Goal: Task Accomplishment & Management: Manage account settings

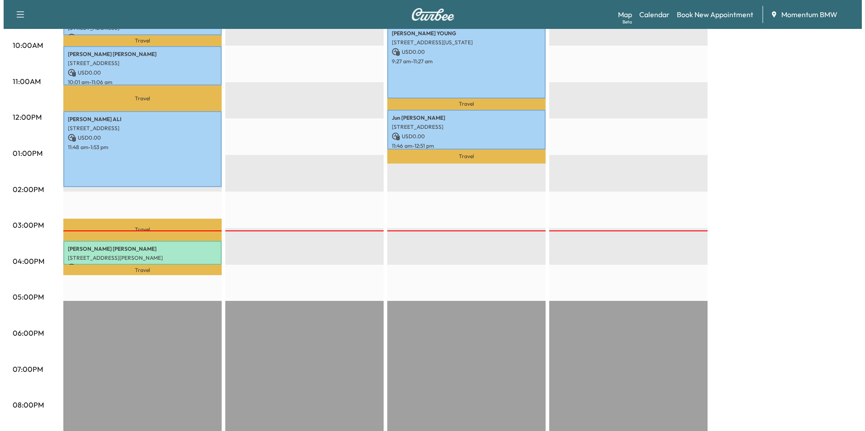
scroll to position [329, 0]
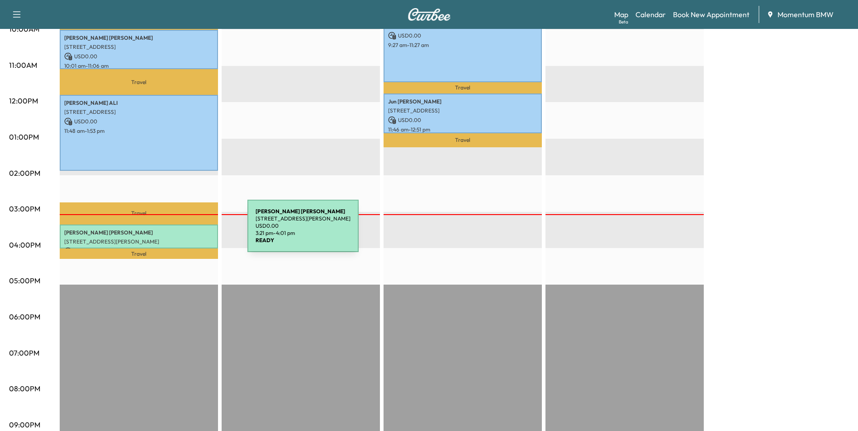
click at [180, 232] on p "[PERSON_NAME]" at bounding box center [138, 232] width 149 height 7
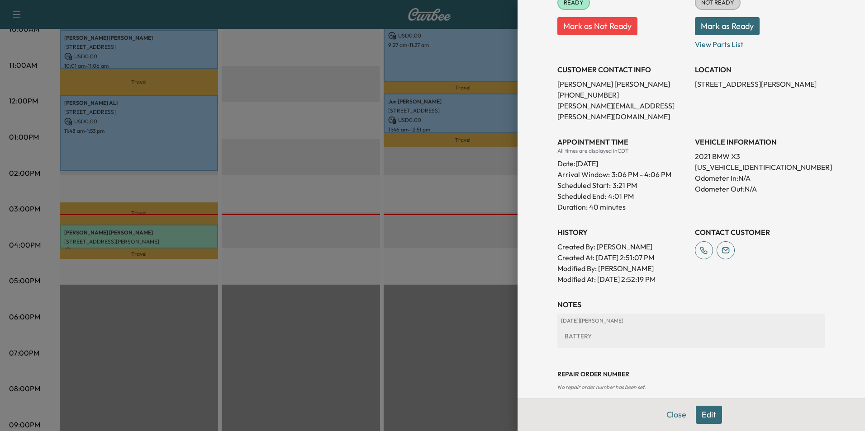
scroll to position [133, 0]
click at [698, 412] on button "Edit" at bounding box center [709, 415] width 26 height 18
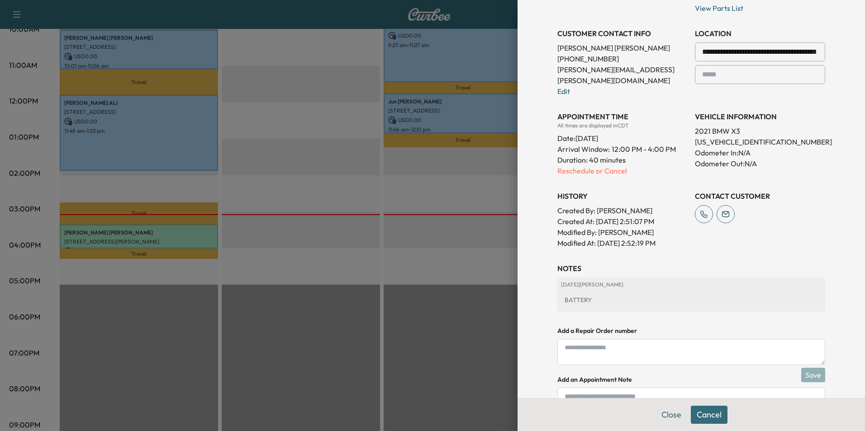
scroll to position [228, 0]
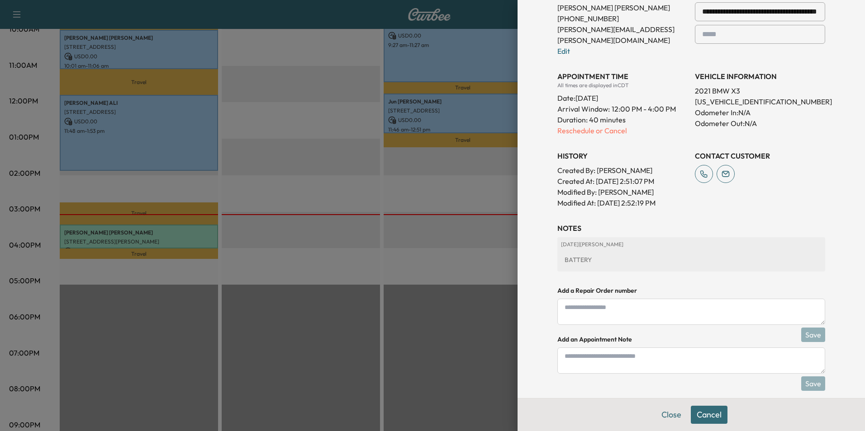
click at [649, 354] on textarea at bounding box center [691, 361] width 268 height 26
type textarea "*"
type textarea "**********"
click at [803, 377] on button "Save" at bounding box center [813, 384] width 24 height 14
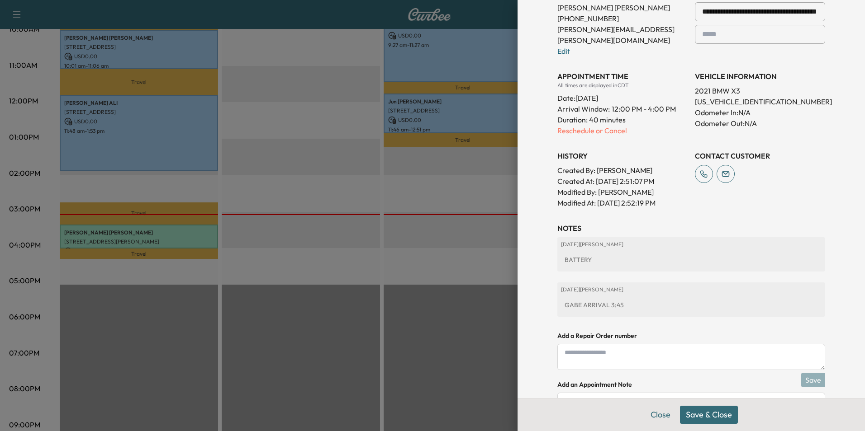
click at [717, 420] on button "Save & Close" at bounding box center [709, 415] width 58 height 18
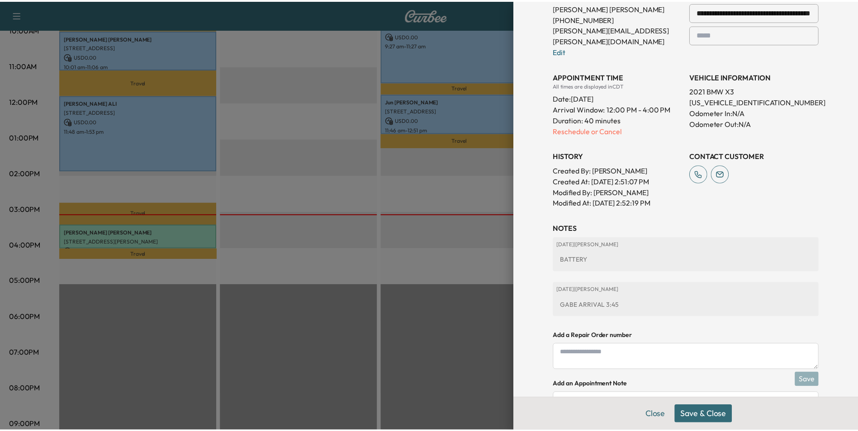
scroll to position [209, 0]
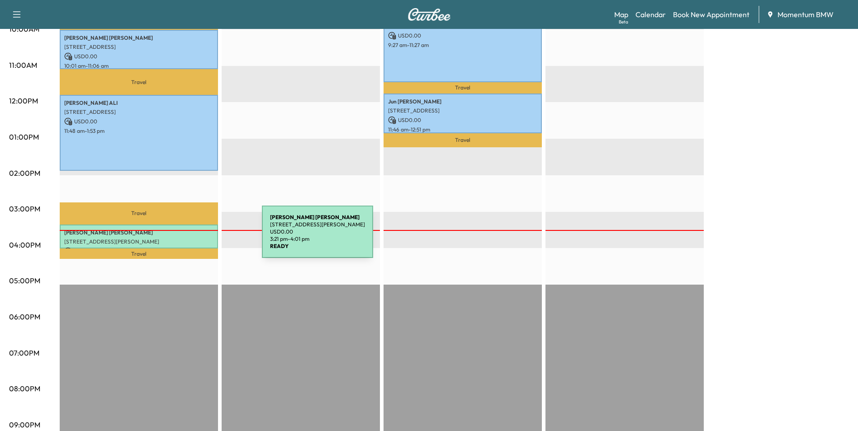
click at [192, 238] on p "[STREET_ADDRESS][PERSON_NAME]" at bounding box center [138, 241] width 149 height 7
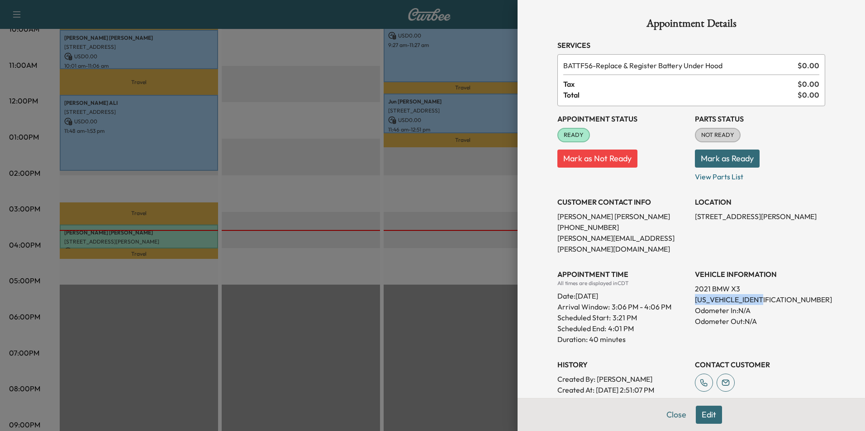
drag, startPoint x: 765, startPoint y: 290, endPoint x: 689, endPoint y: 292, distance: 75.5
click at [695, 294] on p "[US_VEHICLE_IDENTIFICATION_NUMBER]" at bounding box center [760, 299] width 130 height 11
drag, startPoint x: 689, startPoint y: 292, endPoint x: 753, endPoint y: 289, distance: 63.8
copy p "[US_VEHICLE_IDENTIFICATION_NUMBER]"
drag, startPoint x: 746, startPoint y: 219, endPoint x: 689, endPoint y: 219, distance: 57.0
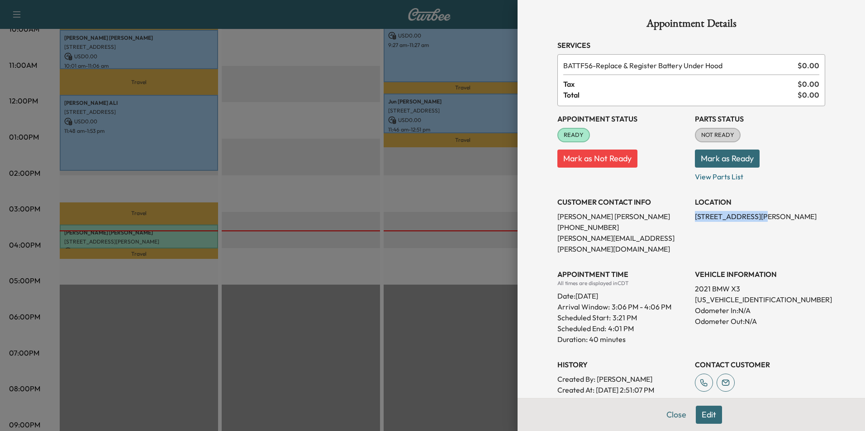
click at [695, 219] on p "[STREET_ADDRESS][PERSON_NAME]" at bounding box center [760, 216] width 130 height 11
drag, startPoint x: 689, startPoint y: 219, endPoint x: 735, endPoint y: 219, distance: 46.1
copy p "[STREET_ADDRESS][PERSON_NAME]"
click at [672, 418] on button "Close" at bounding box center [676, 415] width 32 height 18
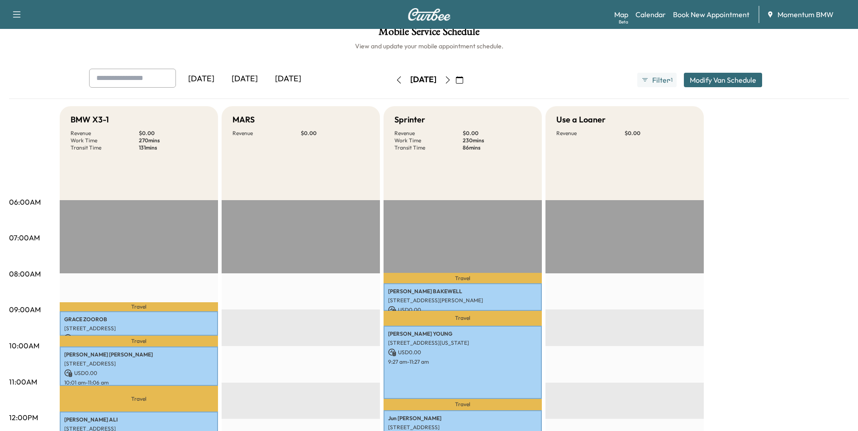
scroll to position [0, 0]
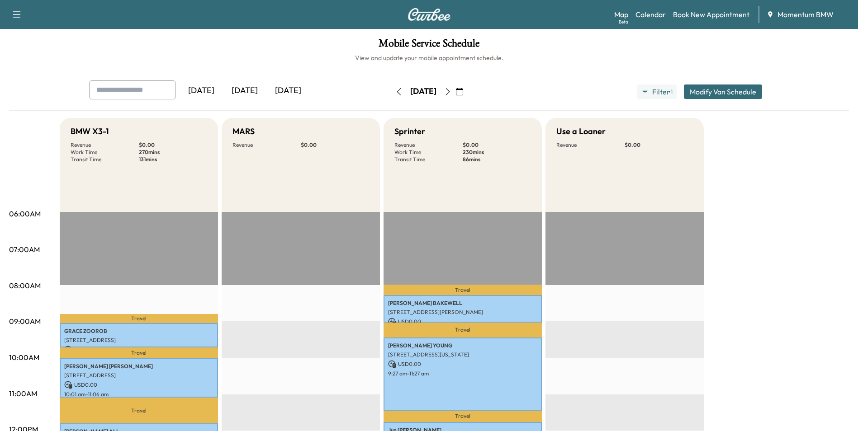
click at [451, 91] on icon "button" at bounding box center [447, 91] width 7 height 7
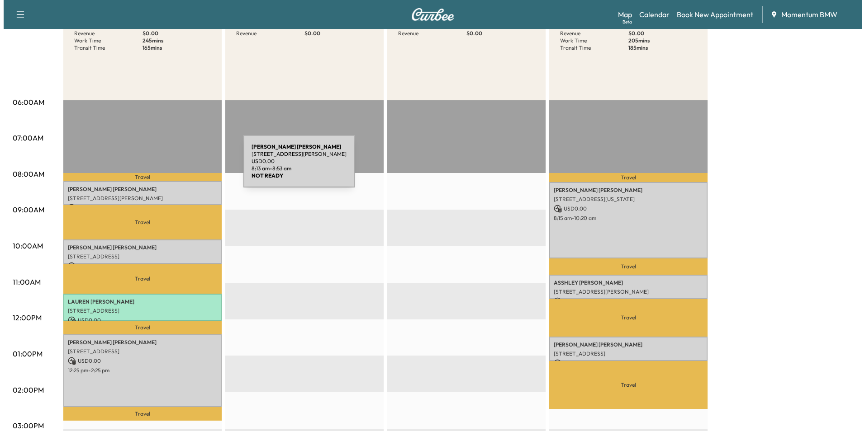
scroll to position [90, 0]
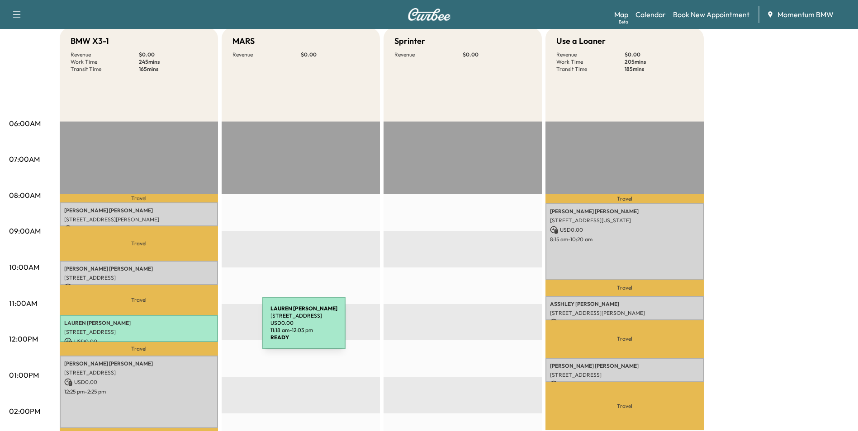
click at [194, 329] on p "[STREET_ADDRESS]" at bounding box center [138, 332] width 149 height 7
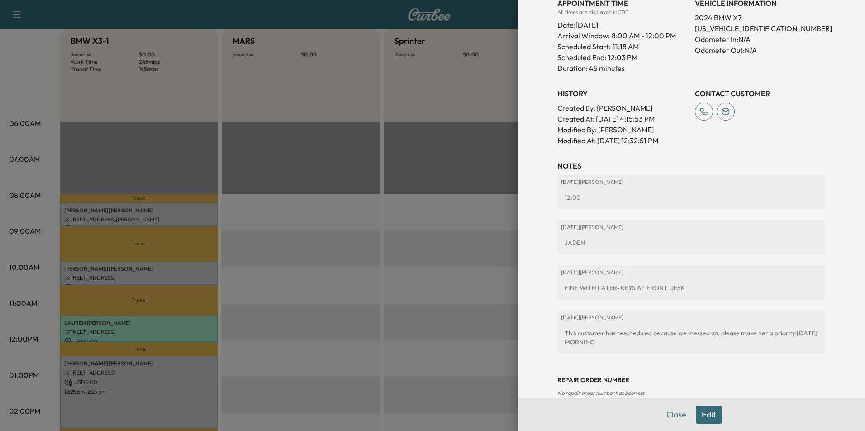
scroll to position [289, 0]
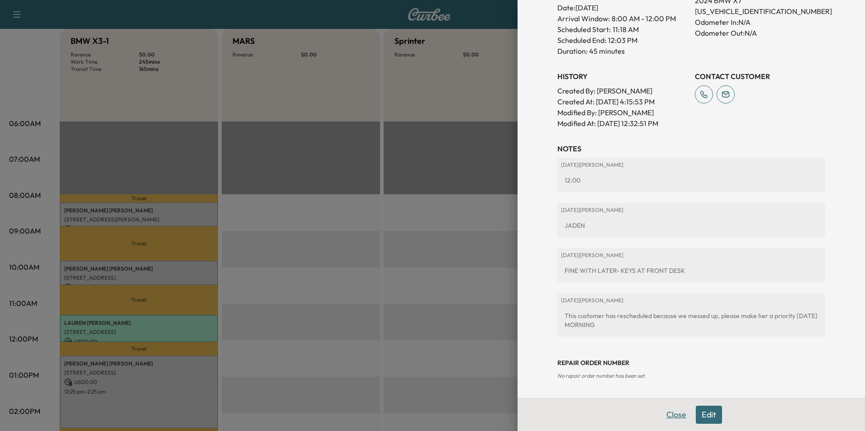
click at [671, 415] on button "Close" at bounding box center [676, 415] width 32 height 18
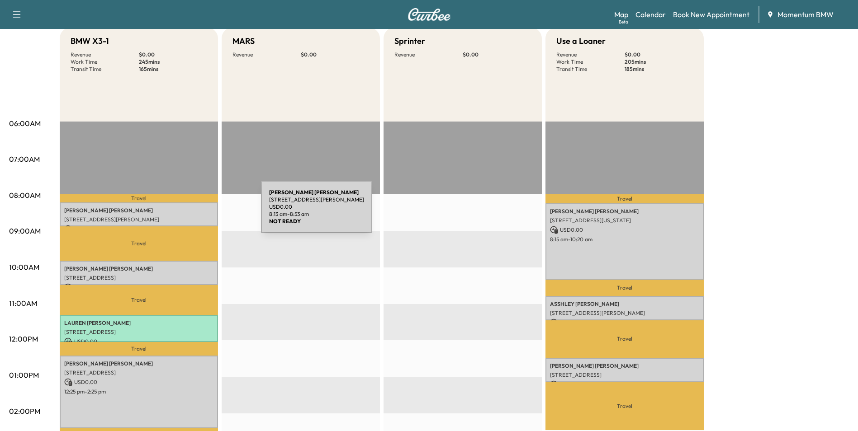
click at [193, 213] on p "[PERSON_NAME]" at bounding box center [138, 210] width 149 height 7
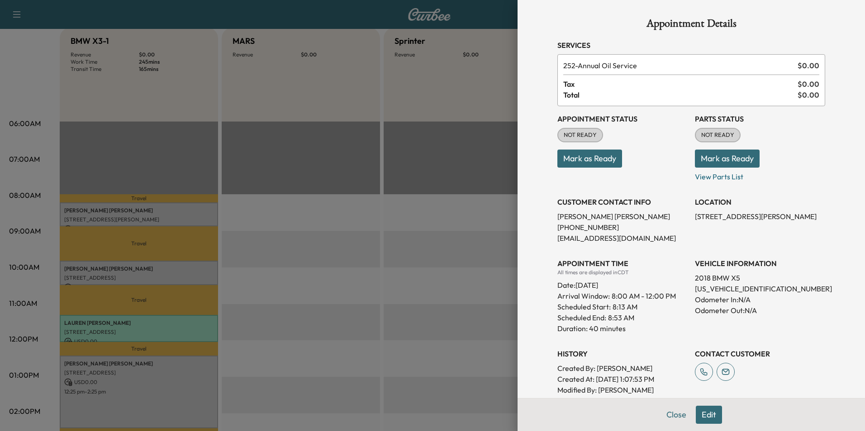
click at [671, 415] on button "Close" at bounding box center [676, 415] width 32 height 18
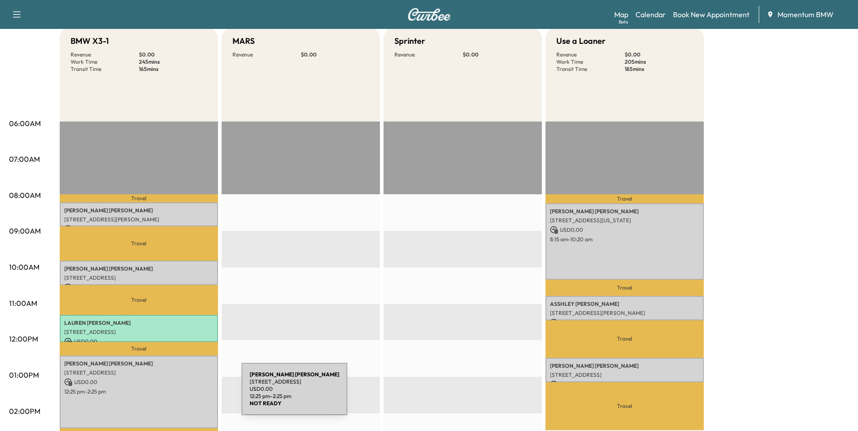
click at [174, 395] on div "[PERSON_NAME] [STREET_ADDRESS] USD 0.00 12:25 pm - 2:25 pm" at bounding box center [139, 392] width 158 height 73
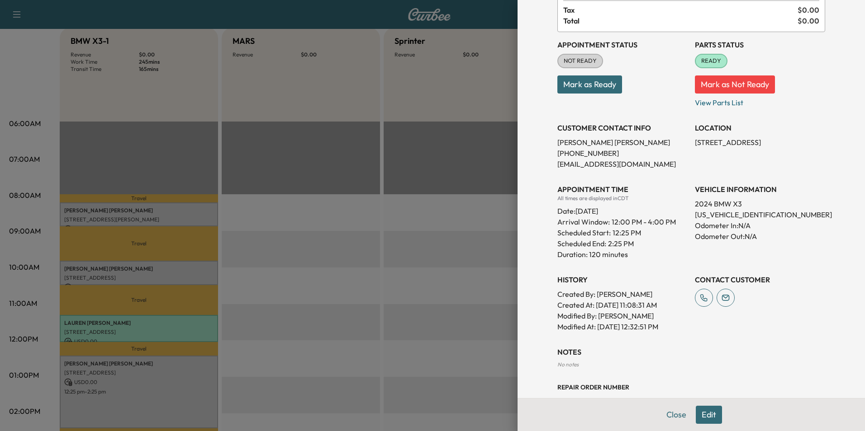
scroll to position [109, 0]
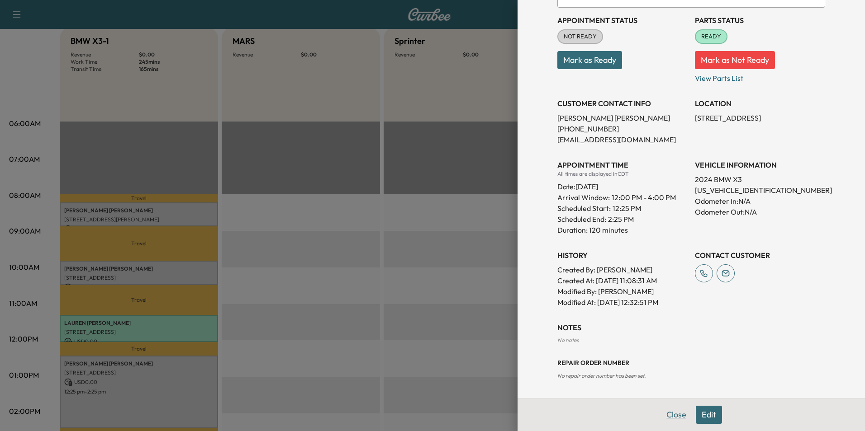
click at [665, 417] on button "Close" at bounding box center [676, 415] width 32 height 18
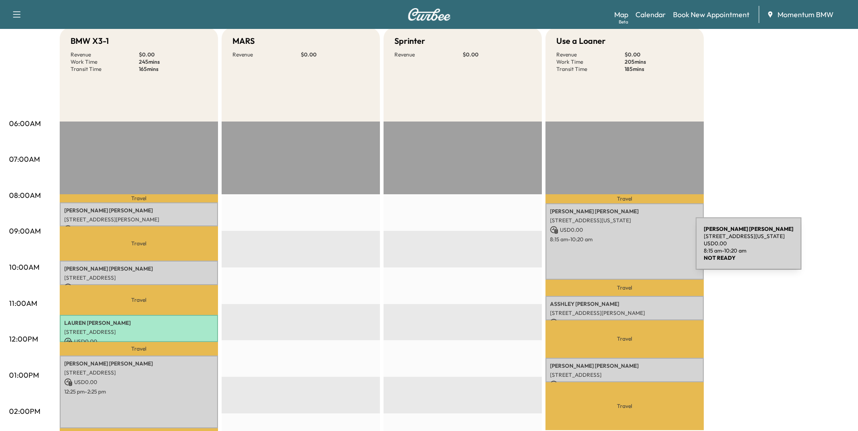
click at [628, 249] on div "[PERSON_NAME] [STREET_ADDRESS][US_STATE] USD 0.00 8:15 am - 10:20 am" at bounding box center [624, 242] width 158 height 76
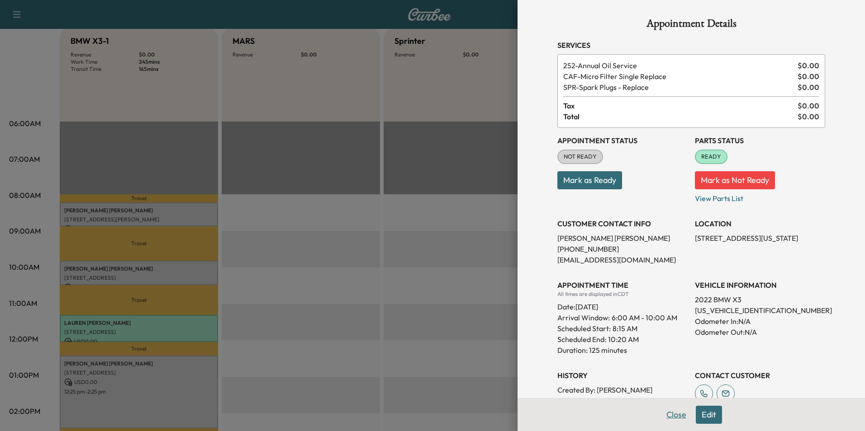
click at [671, 417] on button "Close" at bounding box center [676, 415] width 32 height 18
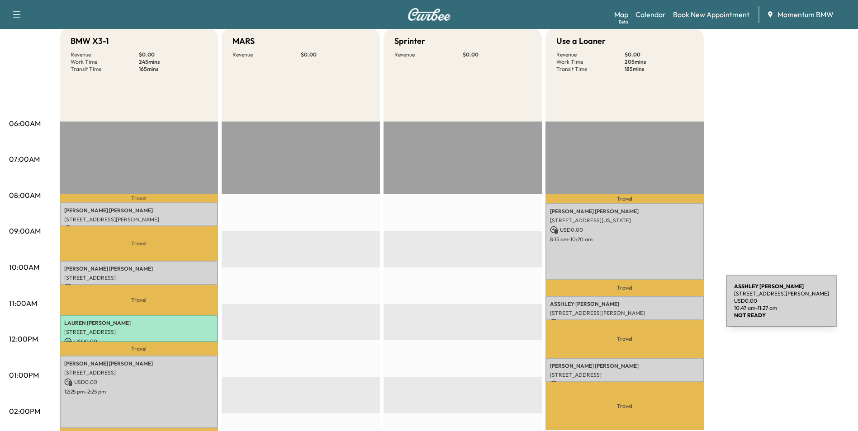
click at [658, 307] on div "[PERSON_NAME] [STREET_ADDRESS][PERSON_NAME] USD 0.00 10:47 am - 11:27 am" at bounding box center [624, 308] width 158 height 24
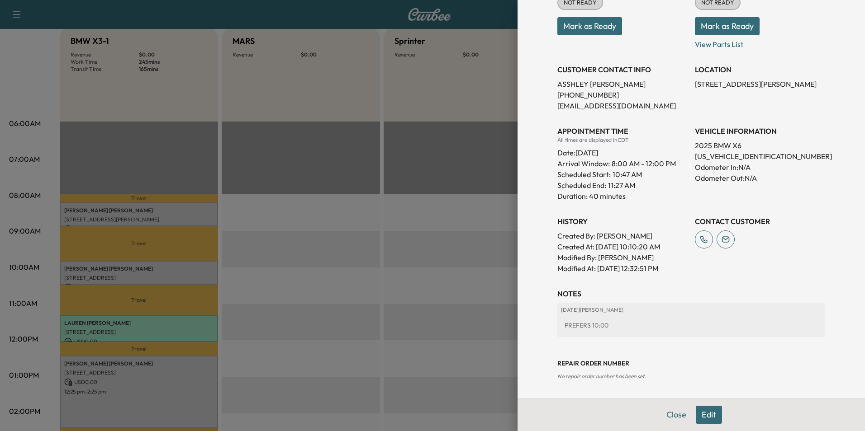
scroll to position [133, 0]
click at [663, 410] on button "Close" at bounding box center [676, 415] width 32 height 18
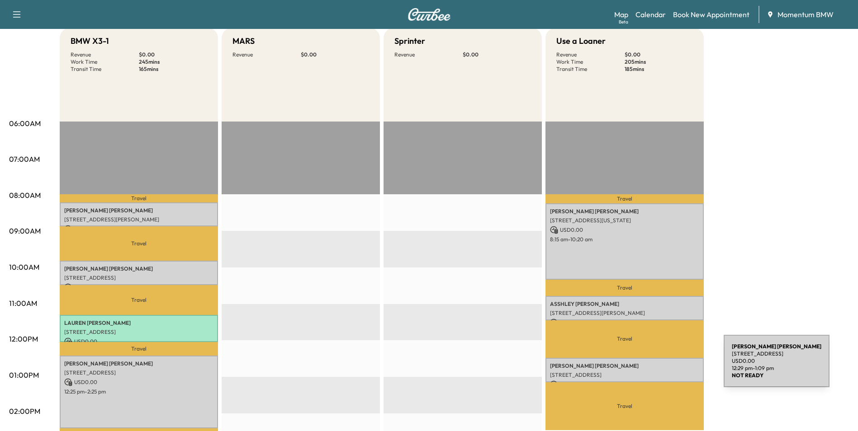
click at [656, 367] on p "[PERSON_NAME] [PERSON_NAME]" at bounding box center [624, 366] width 149 height 7
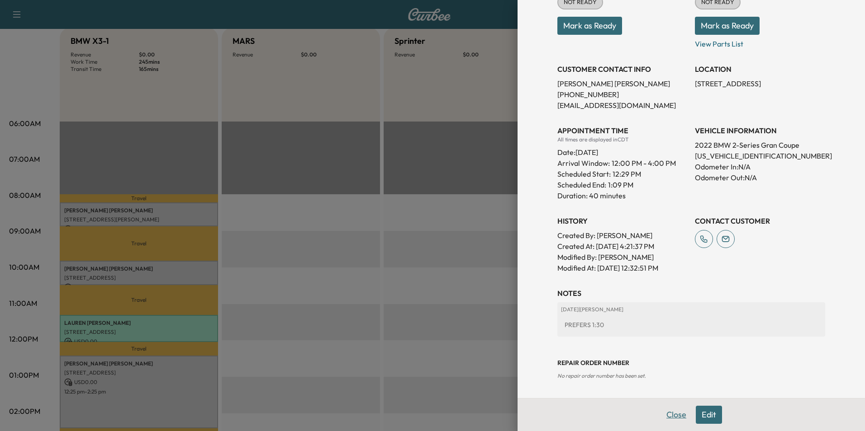
click at [668, 415] on button "Close" at bounding box center [676, 415] width 32 height 18
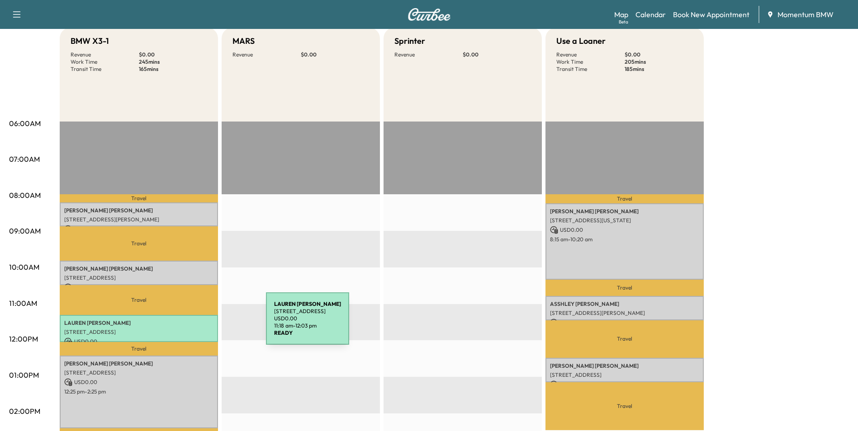
click at [198, 324] on p "[PERSON_NAME]" at bounding box center [138, 323] width 149 height 7
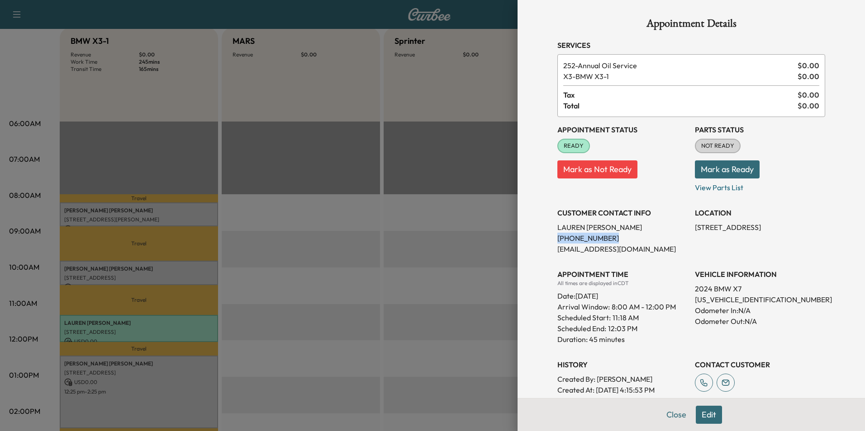
drag, startPoint x: 598, startPoint y: 236, endPoint x: 546, endPoint y: 237, distance: 51.6
click at [546, 237] on div "Appointment Details Services 252 - Annual Oil Service $ 0.00 X3 - BMW X3-1 $ 0.…" at bounding box center [690, 343] width 289 height 687
drag, startPoint x: 546, startPoint y: 237, endPoint x: 583, endPoint y: 239, distance: 36.7
copy p "[PHONE_NUMBER]"
click at [667, 413] on button "Close" at bounding box center [676, 415] width 32 height 18
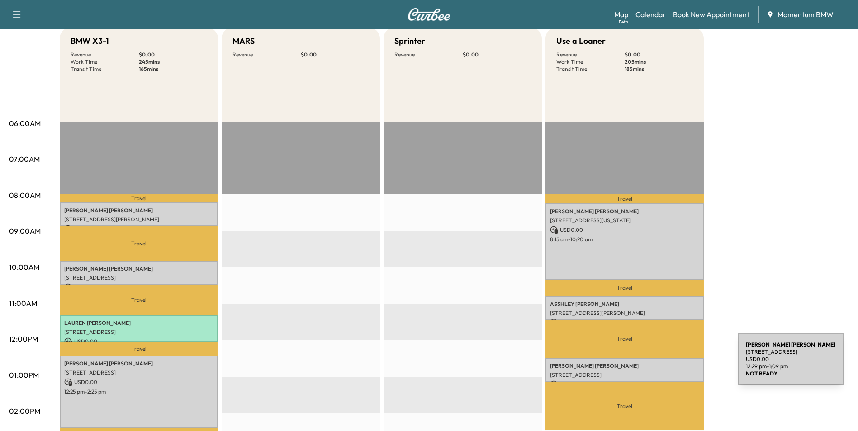
click at [670, 365] on p "[PERSON_NAME] [PERSON_NAME]" at bounding box center [624, 366] width 149 height 7
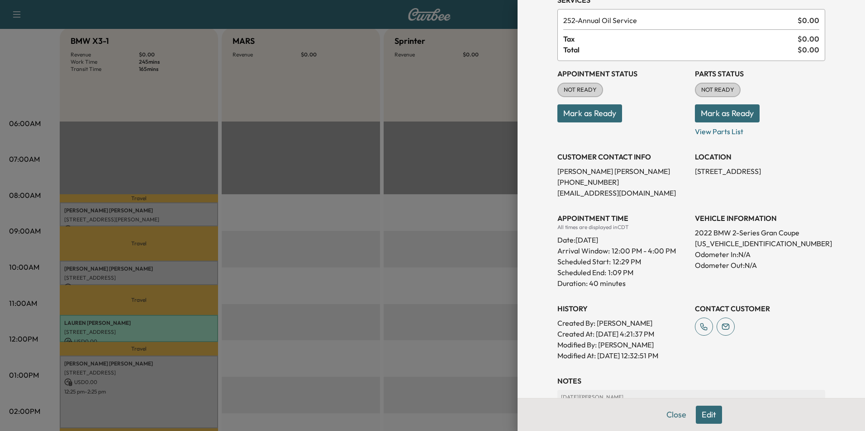
scroll to position [90, 0]
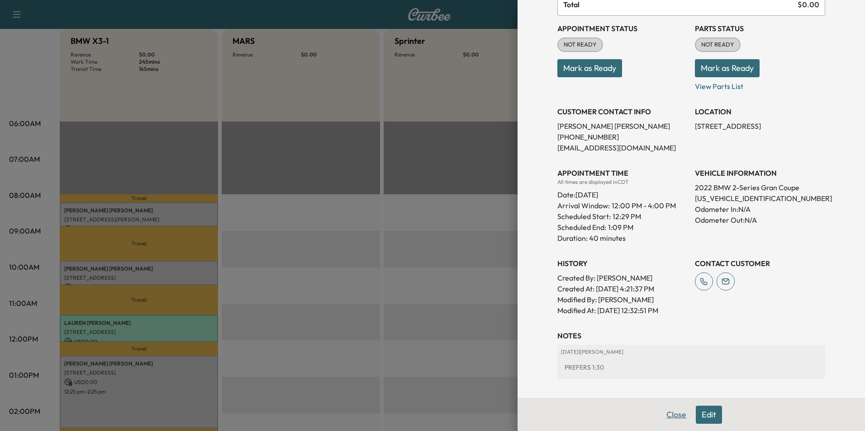
click at [668, 420] on button "Close" at bounding box center [676, 415] width 32 height 18
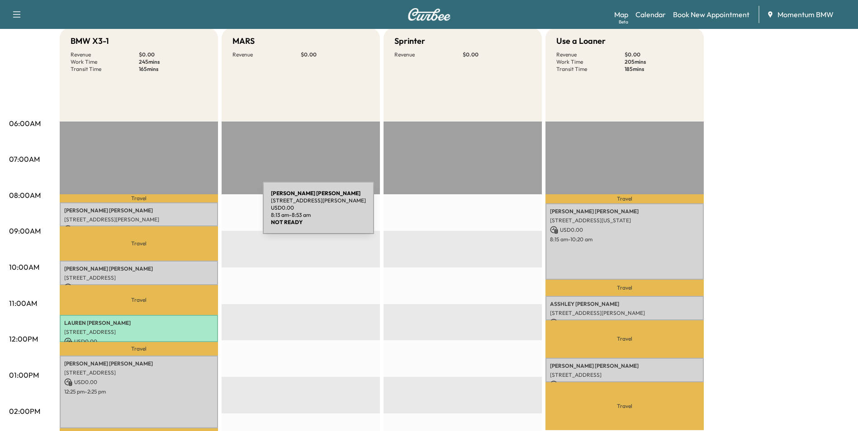
click at [195, 213] on div "[PERSON_NAME] [STREET_ADDRESS][PERSON_NAME] USD 0.00 8:13 am - 8:53 am" at bounding box center [139, 215] width 158 height 24
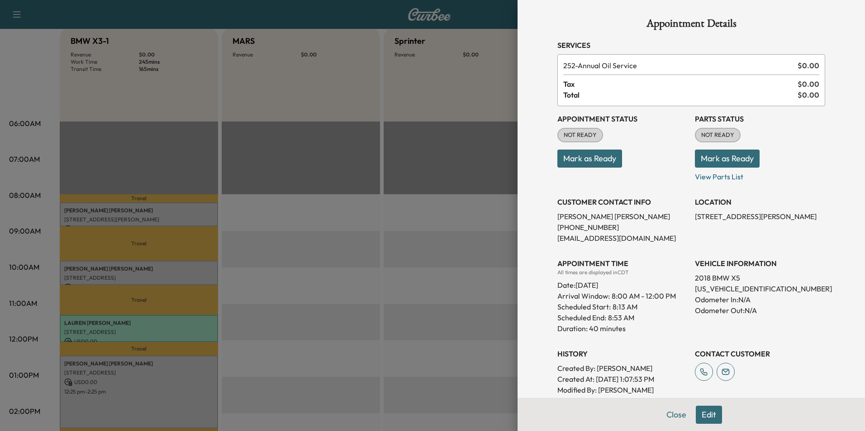
click at [594, 159] on button "Mark as Ready" at bounding box center [589, 159] width 65 height 18
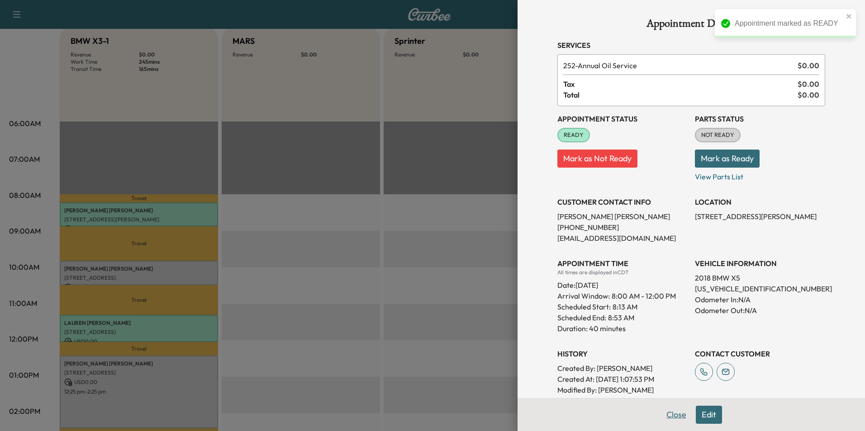
click at [672, 418] on button "Close" at bounding box center [676, 415] width 32 height 18
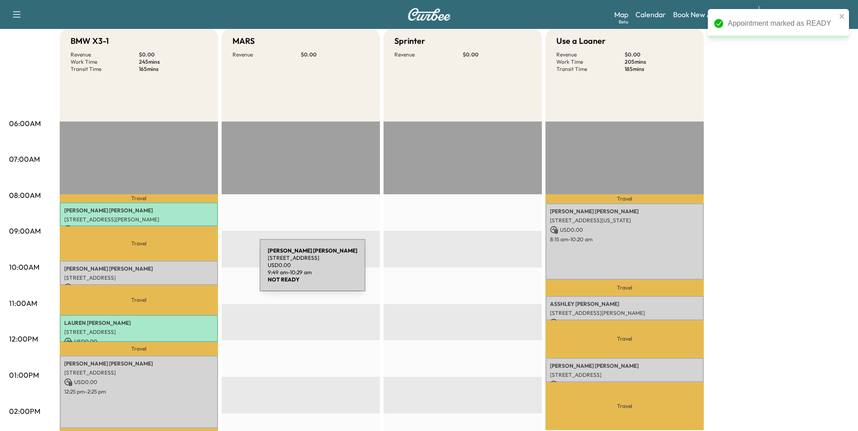
click at [192, 271] on p "[PERSON_NAME]" at bounding box center [138, 268] width 149 height 7
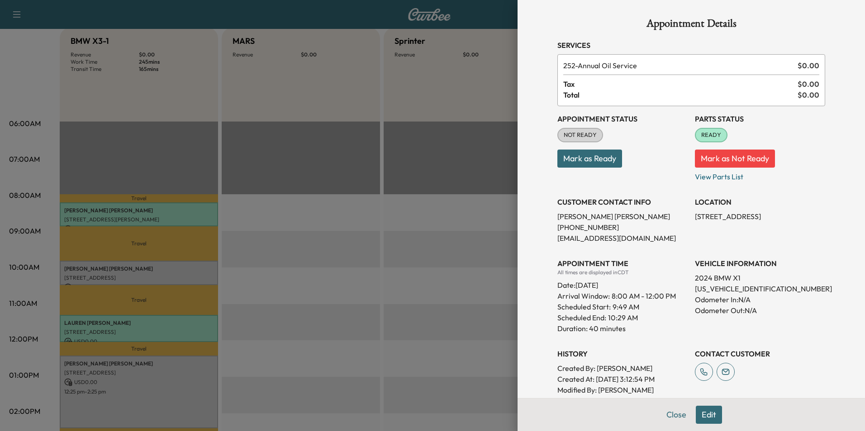
click at [578, 161] on button "Mark as Ready" at bounding box center [589, 159] width 65 height 18
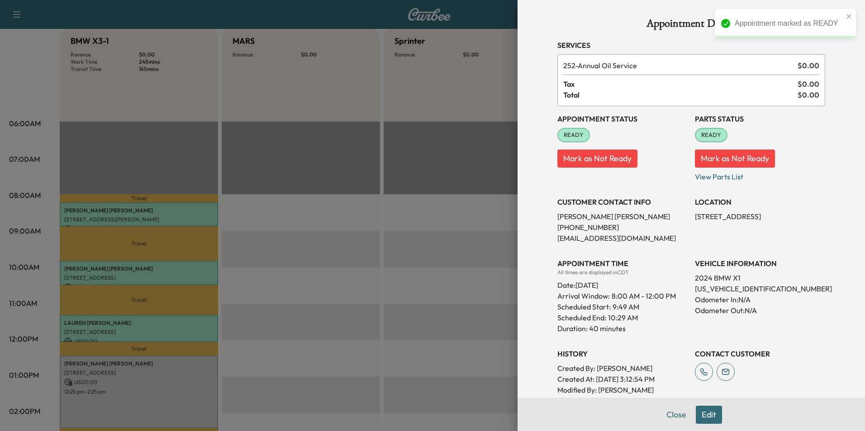
click at [671, 417] on button "Close" at bounding box center [676, 415] width 32 height 18
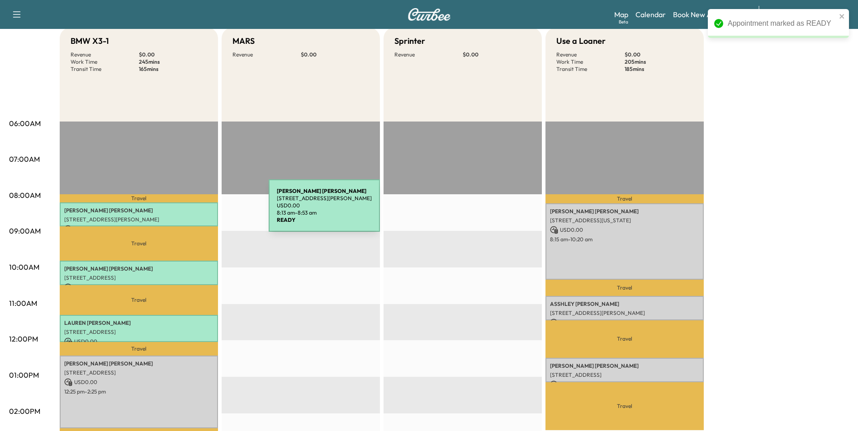
click at [201, 211] on p "[PERSON_NAME]" at bounding box center [138, 210] width 149 height 7
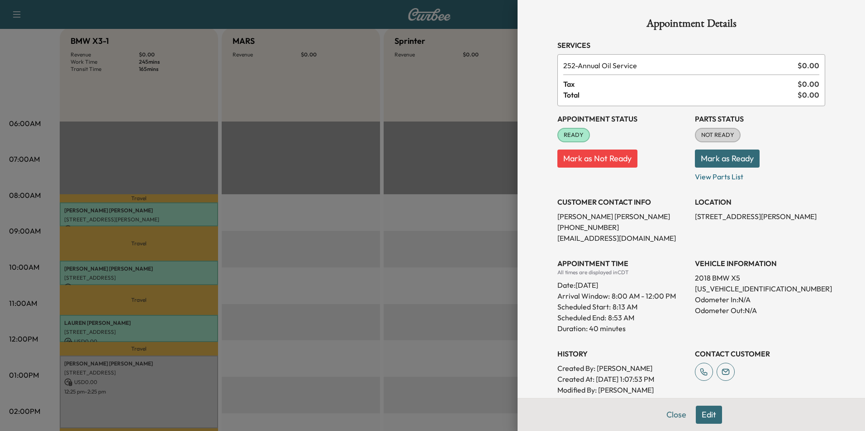
drag, startPoint x: 669, startPoint y: 415, endPoint x: 640, endPoint y: 408, distance: 29.7
click at [668, 415] on button "Close" at bounding box center [676, 415] width 32 height 18
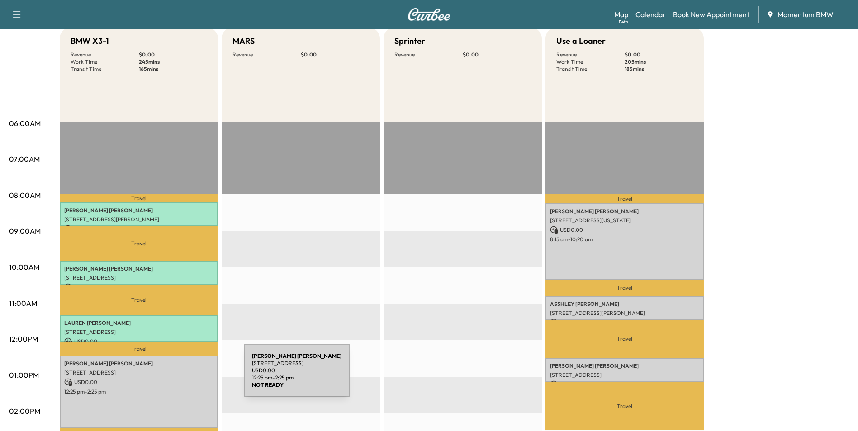
click at [176, 379] on p "USD 0.00" at bounding box center [138, 383] width 149 height 8
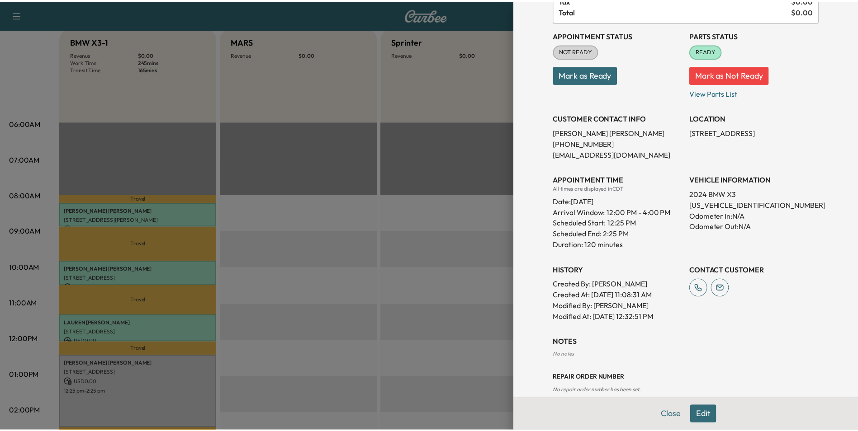
scroll to position [109, 0]
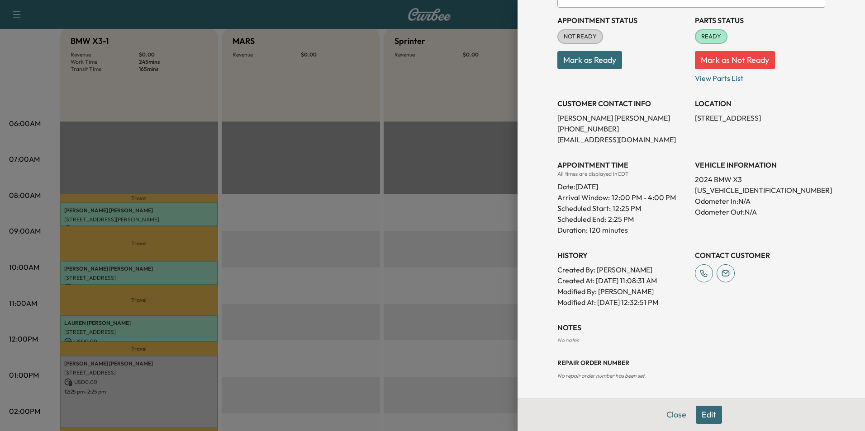
drag, startPoint x: 664, startPoint y: 415, endPoint x: 637, endPoint y: 413, distance: 27.6
click at [664, 415] on button "Close" at bounding box center [676, 415] width 32 height 18
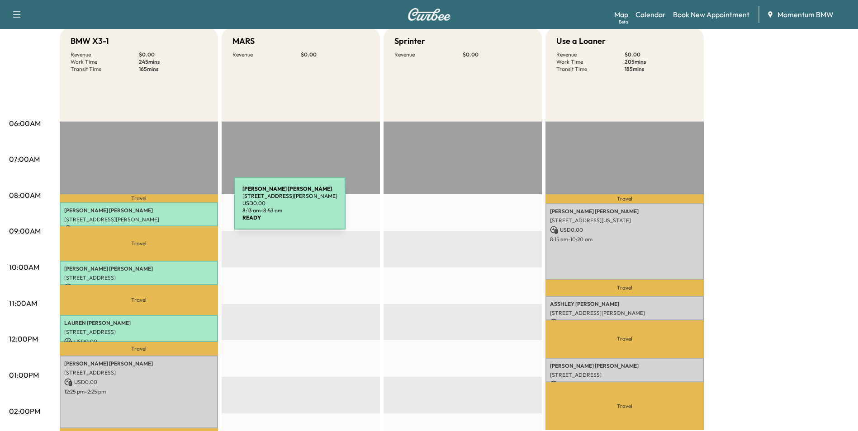
click at [166, 209] on p "[PERSON_NAME]" at bounding box center [138, 210] width 149 height 7
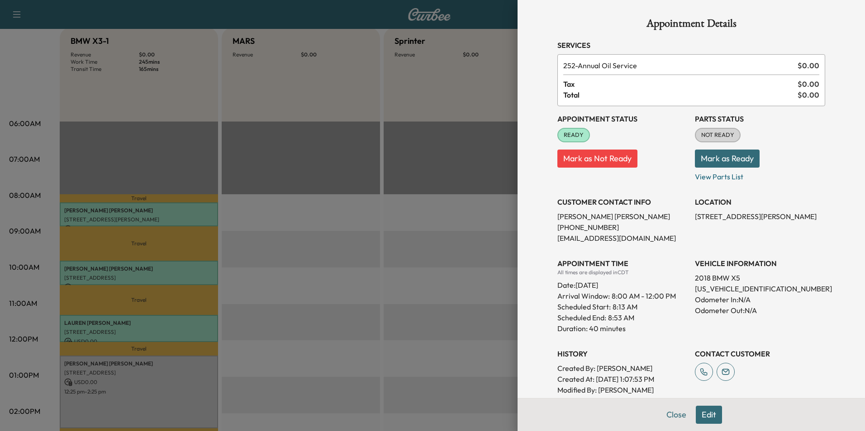
click at [597, 156] on button "Mark as Not Ready" at bounding box center [597, 159] width 80 height 18
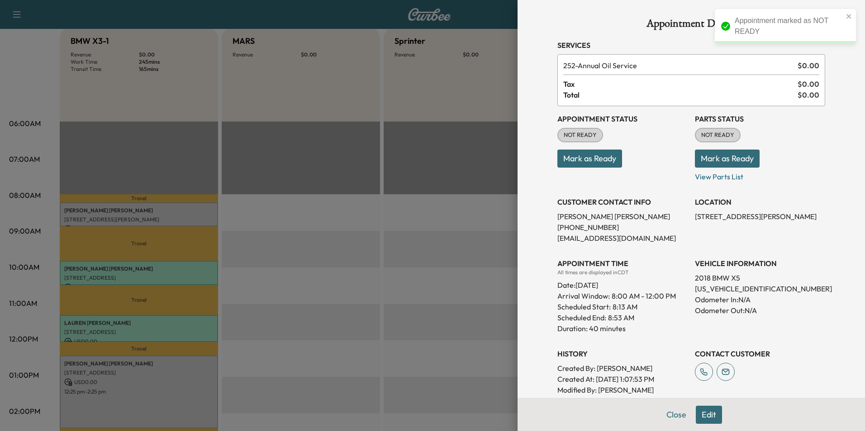
click at [194, 265] on div at bounding box center [432, 215] width 865 height 431
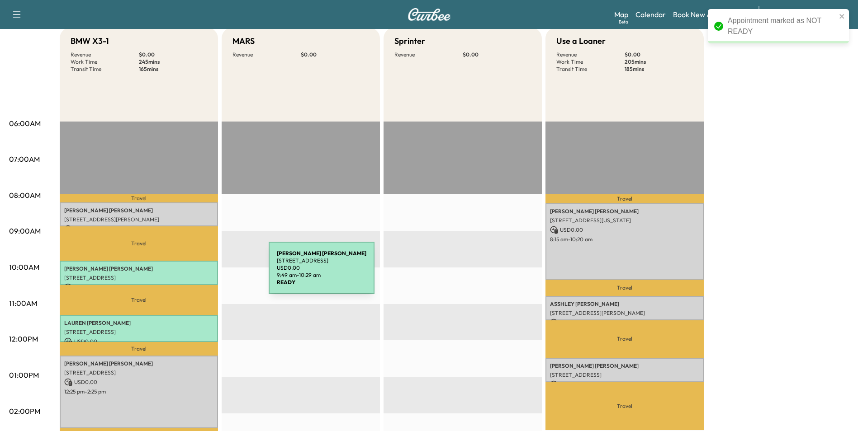
click at [200, 275] on p "[STREET_ADDRESS]" at bounding box center [138, 278] width 149 height 7
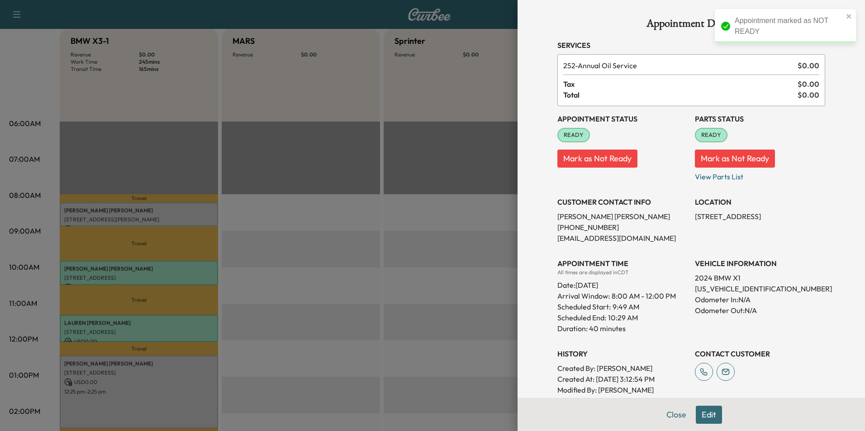
click at [595, 159] on button "Mark as Not Ready" at bounding box center [597, 159] width 80 height 18
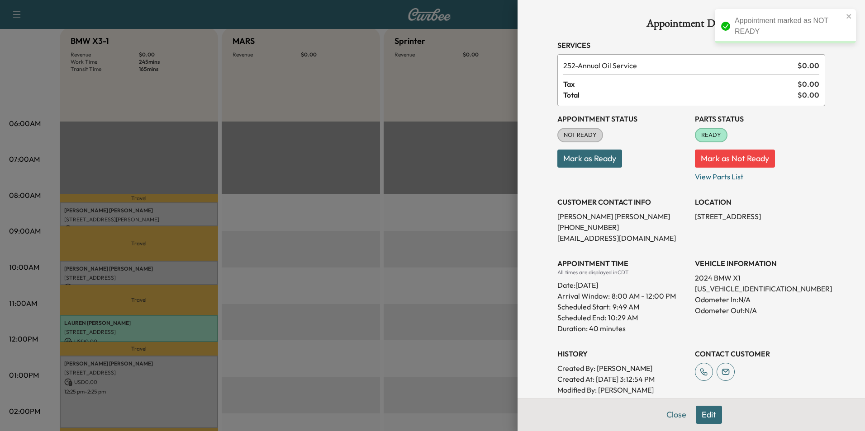
click at [177, 323] on div at bounding box center [432, 215] width 865 height 431
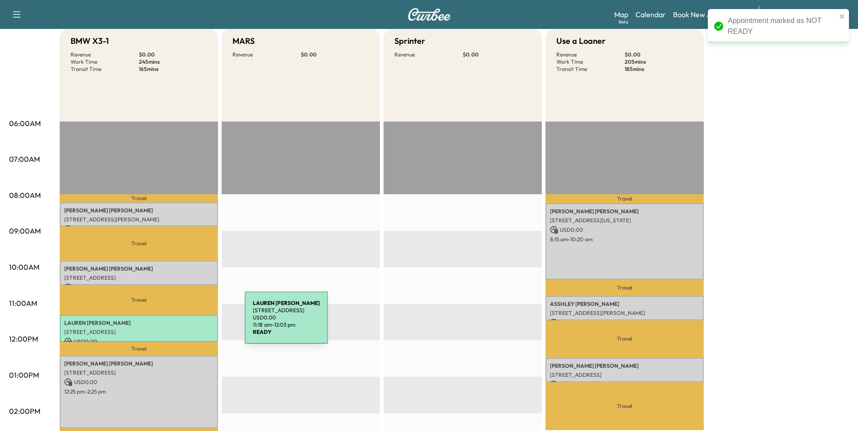
click at [177, 323] on p "[PERSON_NAME]" at bounding box center [138, 323] width 149 height 7
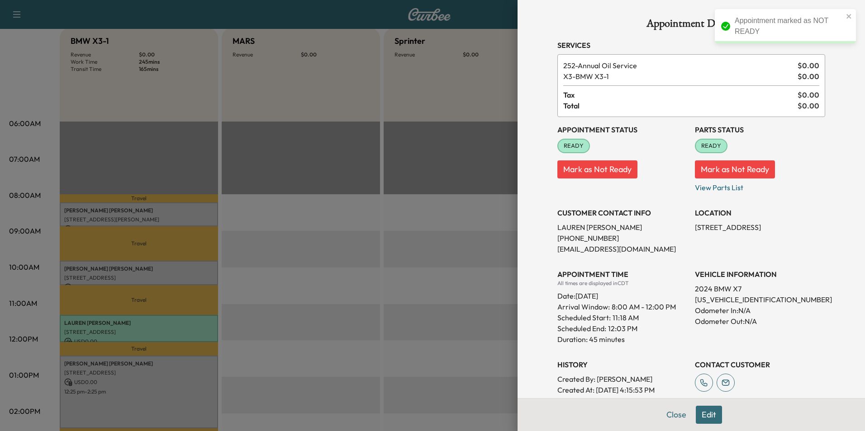
click at [608, 171] on button "Mark as Not Ready" at bounding box center [597, 170] width 80 height 18
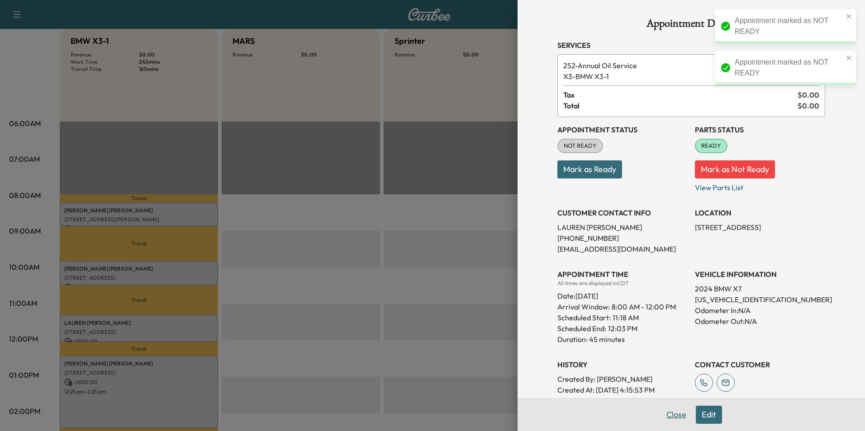
click at [665, 412] on button "Close" at bounding box center [676, 415] width 32 height 18
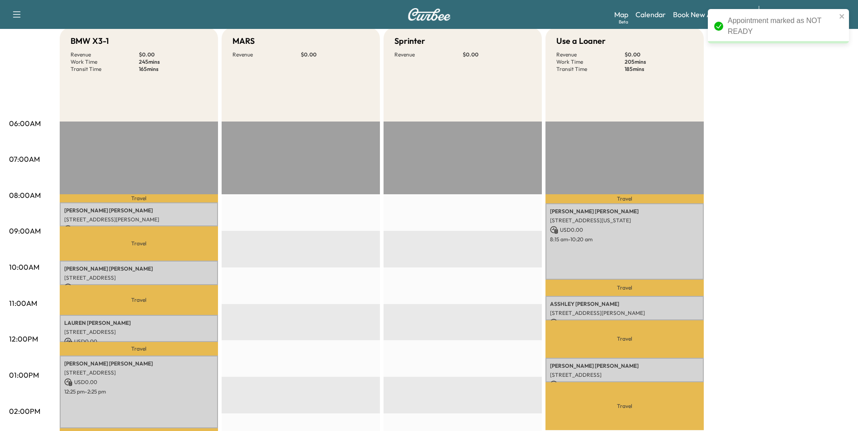
click at [825, 270] on div "BMW X3-1 Revenue $ 0.00 Work Time 245 mins Transit Time 165 mins Travel [PERSON…" at bounding box center [454, 367] width 789 height 678
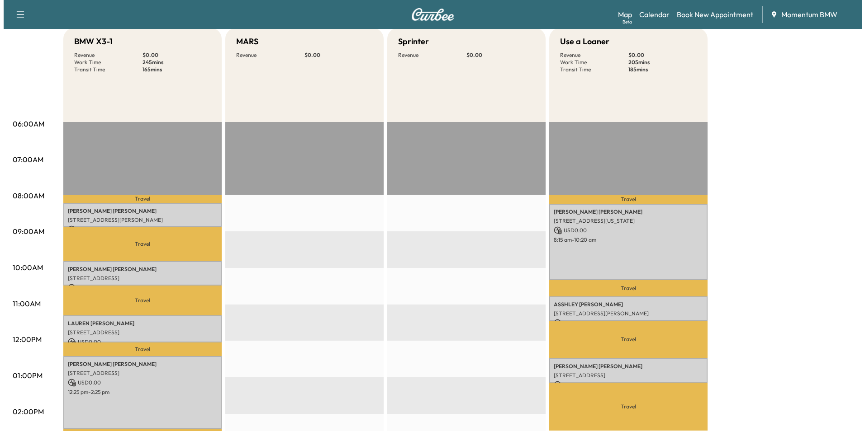
scroll to position [0, 0]
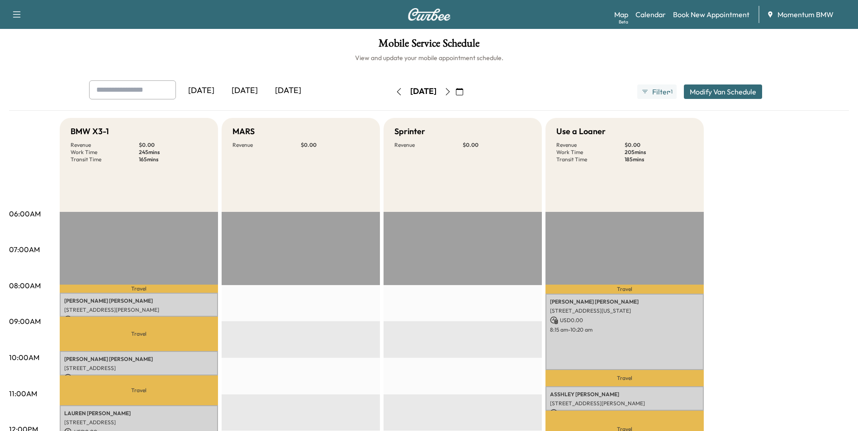
click at [712, 95] on button "Modify Van Schedule" at bounding box center [723, 92] width 78 height 14
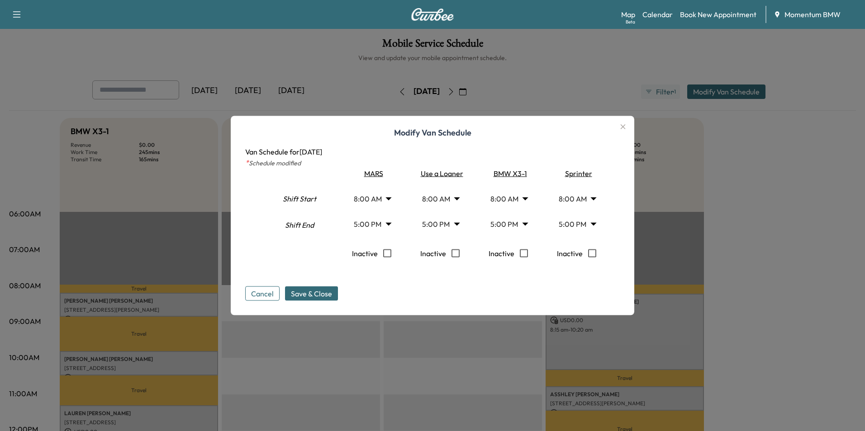
click at [388, 199] on body "Support Log Out Map Beta Calendar Book New Appointment Momentum BMW Mobile Serv…" at bounding box center [432, 215] width 865 height 431
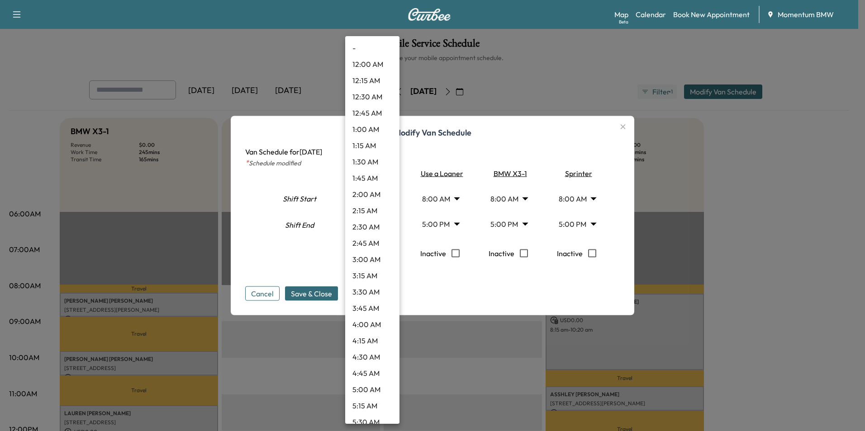
scroll to position [355, 0]
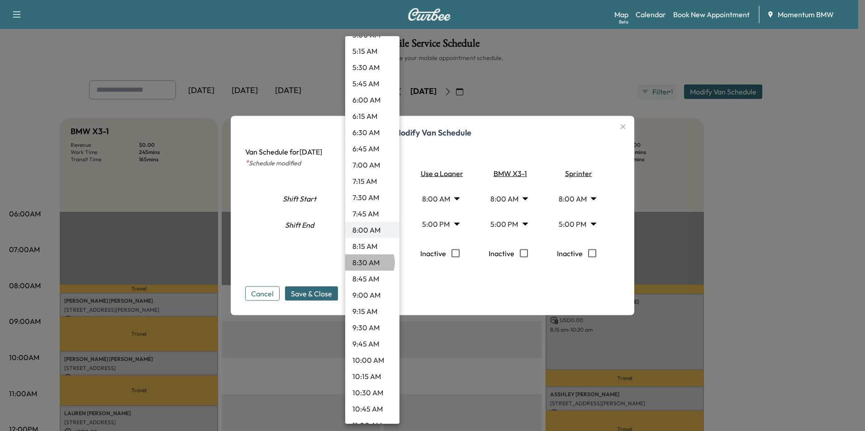
click at [369, 262] on li "8:30 AM" at bounding box center [372, 263] width 54 height 16
type input "***"
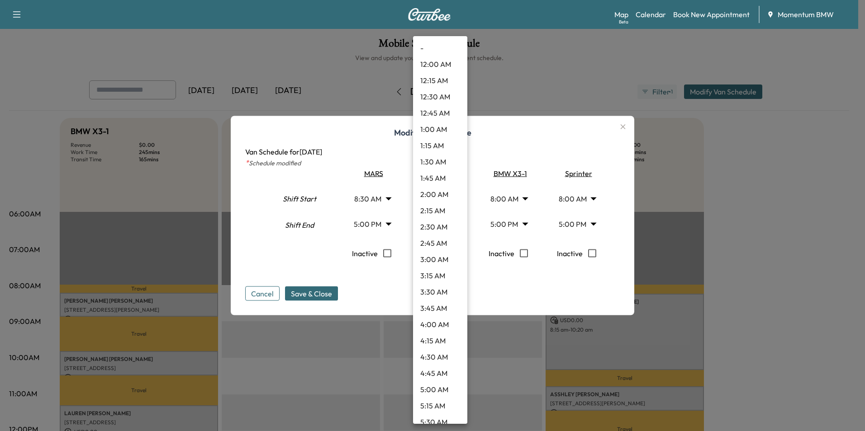
click at [457, 199] on body "Support Log Out Map Beta Calendar Book New Appointment Momentum BMW Mobile Serv…" at bounding box center [432, 215] width 865 height 431
click at [442, 266] on li "8:30 AM" at bounding box center [440, 263] width 54 height 16
type input "***"
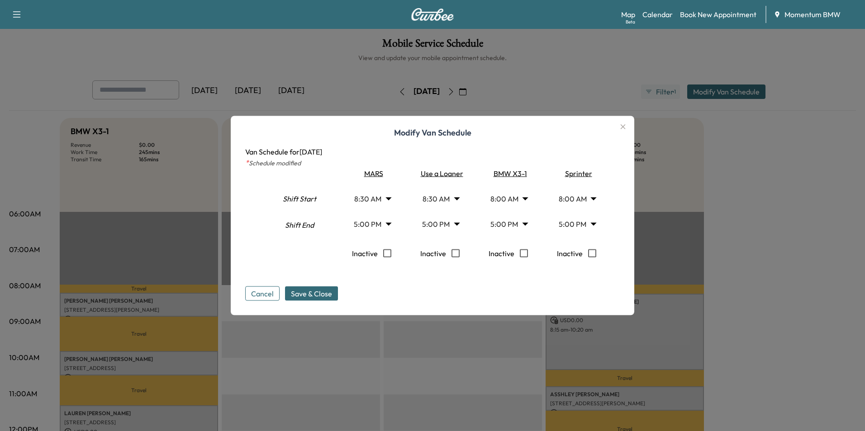
click at [525, 199] on body "Support Log Out Map Beta Calendar Book New Appointment Momentum BMW Mobile Serv…" at bounding box center [432, 215] width 865 height 431
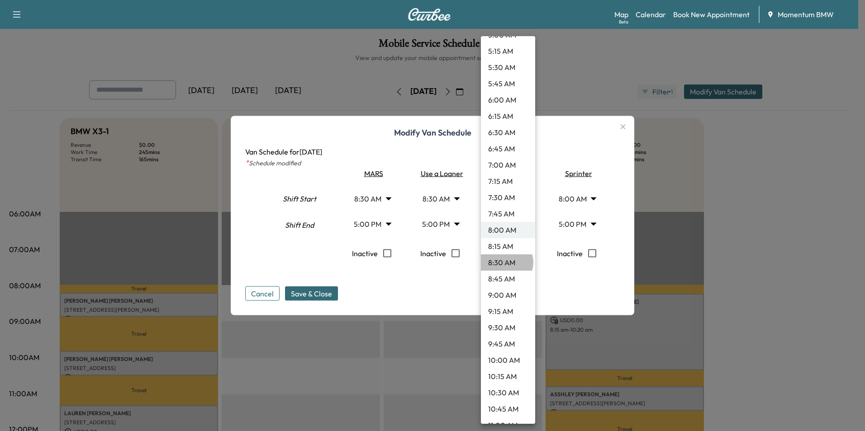
click at [506, 263] on li "8:30 AM" at bounding box center [508, 263] width 54 height 16
type input "***"
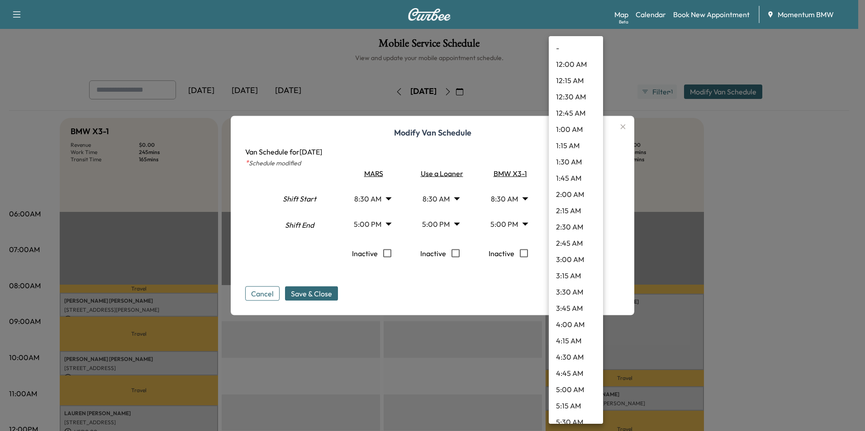
click at [594, 199] on body "Support Log Out Map Beta Calendar Book New Appointment Momentum BMW Mobile Serv…" at bounding box center [432, 215] width 865 height 431
click at [574, 264] on li "8:30 AM" at bounding box center [576, 263] width 54 height 16
type input "***"
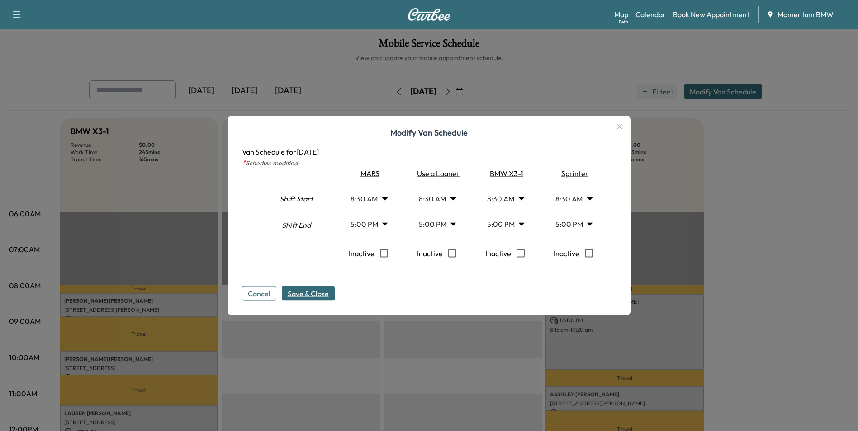
click at [325, 296] on span "Save & Close" at bounding box center [308, 294] width 41 height 11
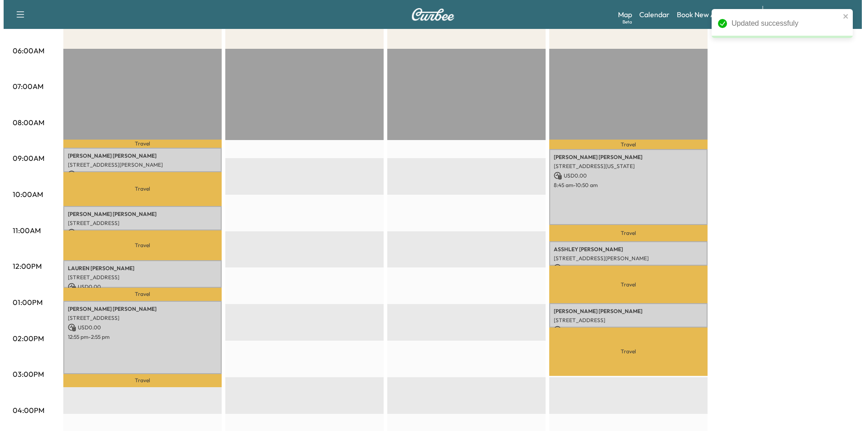
scroll to position [181, 0]
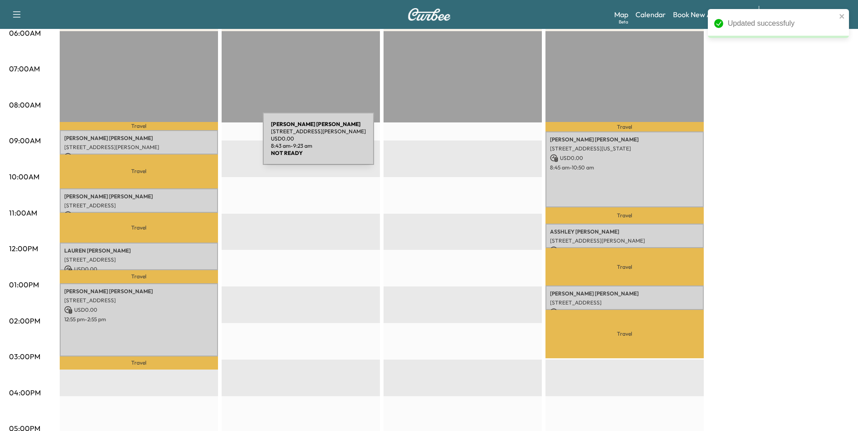
click at [195, 144] on p "[STREET_ADDRESS][PERSON_NAME]" at bounding box center [138, 147] width 149 height 7
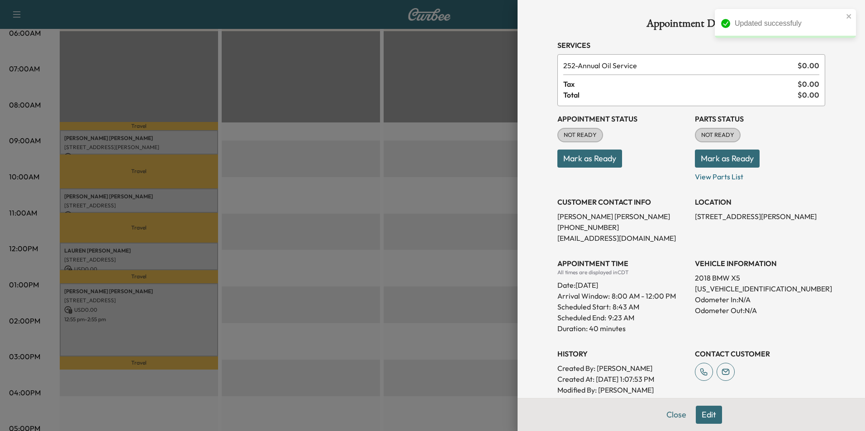
click at [594, 159] on button "Mark as Ready" at bounding box center [589, 159] width 65 height 18
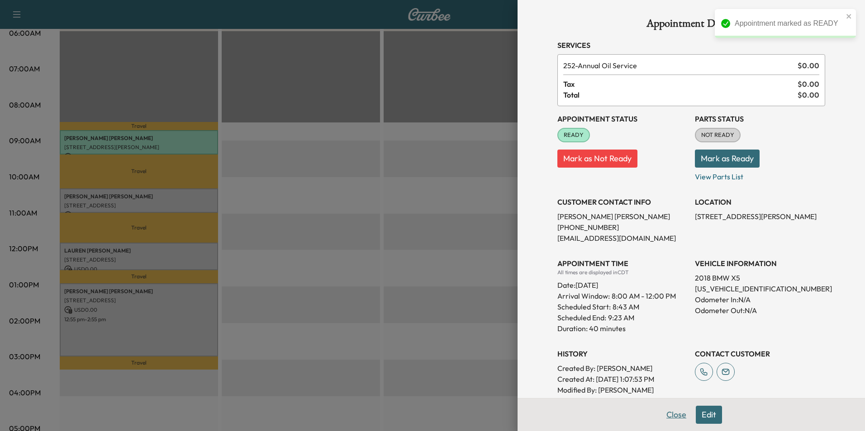
click at [671, 415] on button "Close" at bounding box center [676, 415] width 32 height 18
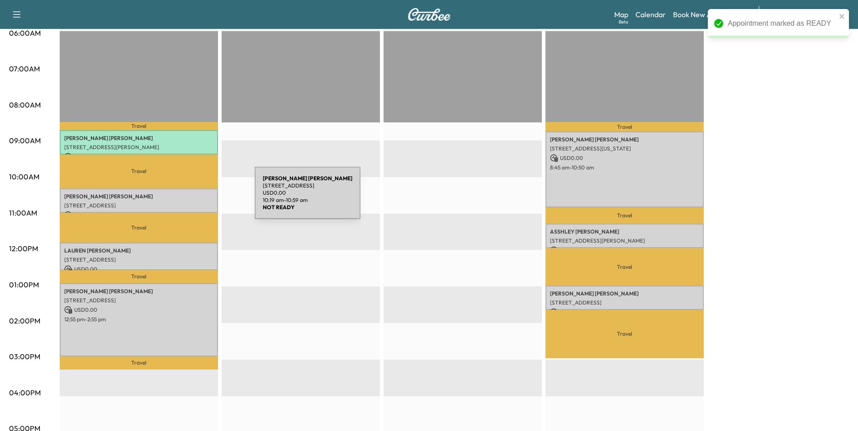
click at [187, 199] on p "[PERSON_NAME]" at bounding box center [138, 196] width 149 height 7
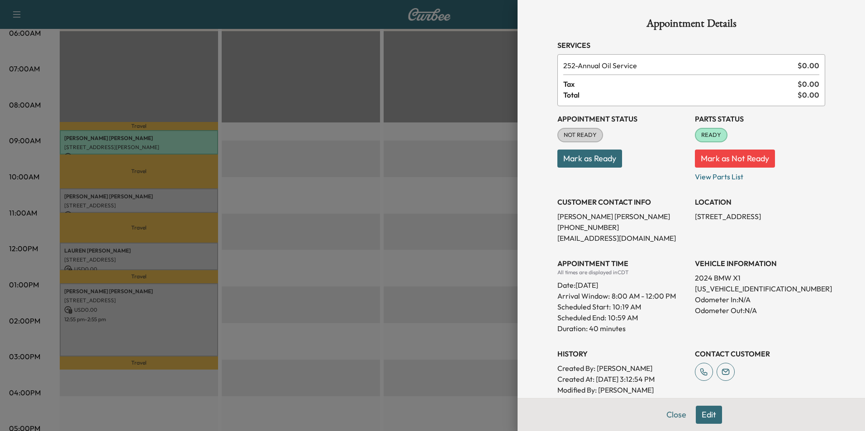
click at [600, 160] on button "Mark as Ready" at bounding box center [589, 159] width 65 height 18
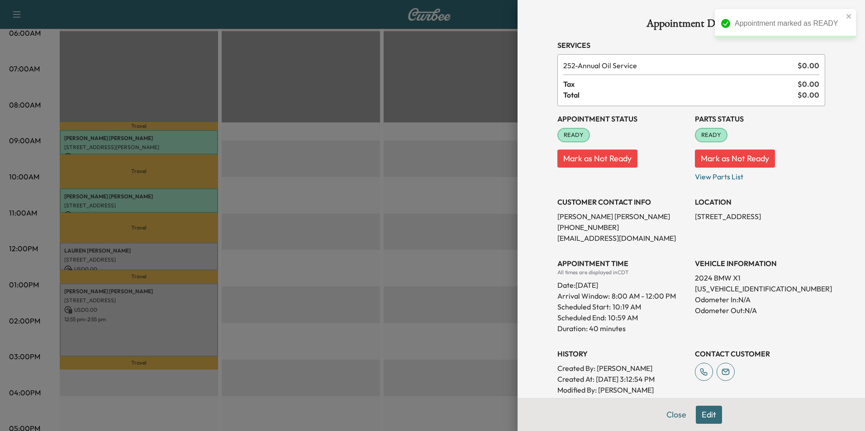
click at [172, 252] on div at bounding box center [432, 215] width 865 height 431
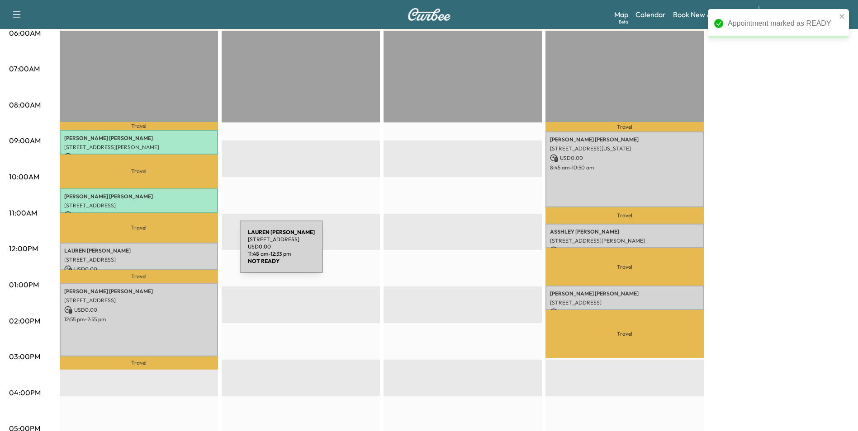
click at [172, 252] on div "[PERSON_NAME] [STREET_ADDRESS] USD 0.00 11:48 am - 12:33 pm" at bounding box center [139, 257] width 158 height 28
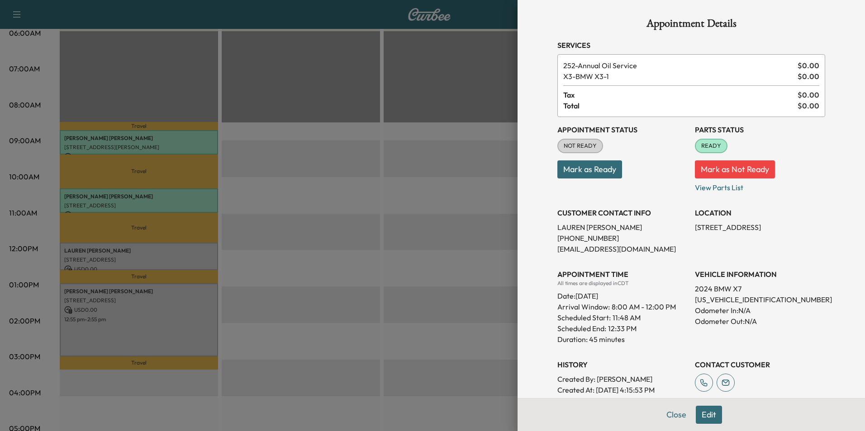
click at [602, 170] on button "Mark as Ready" at bounding box center [589, 170] width 65 height 18
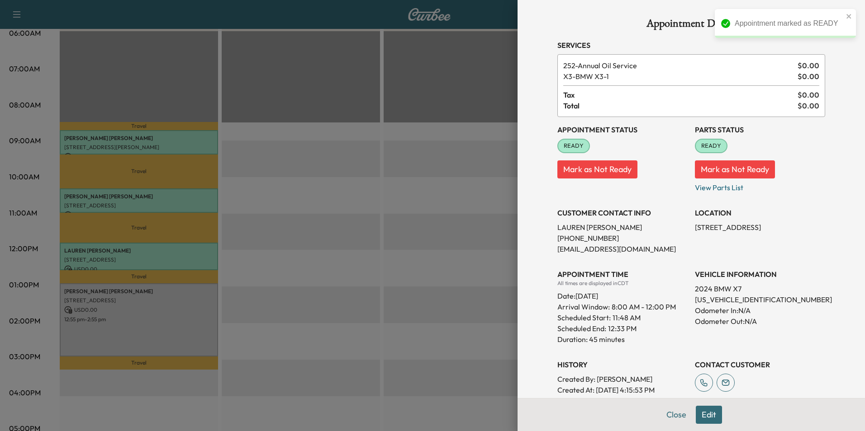
drag, startPoint x: 673, startPoint y: 414, endPoint x: 639, endPoint y: 411, distance: 34.0
click at [672, 414] on button "Close" at bounding box center [676, 415] width 32 height 18
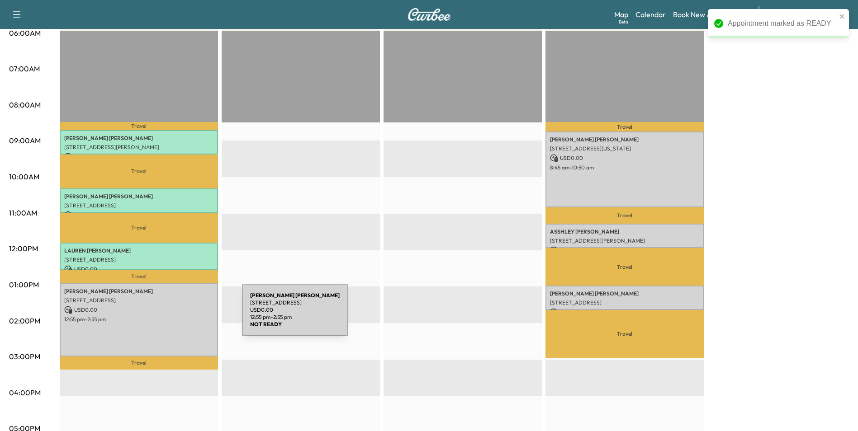
click at [174, 316] on p "12:55 pm - 2:55 pm" at bounding box center [138, 319] width 149 height 7
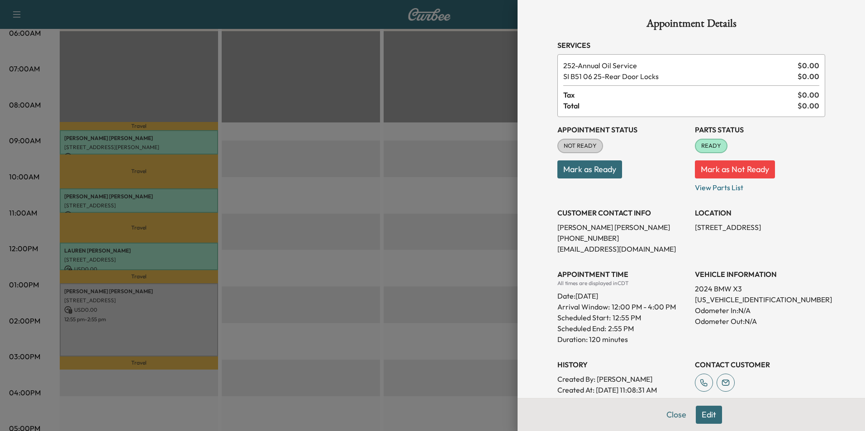
click at [603, 170] on button "Mark as Ready" at bounding box center [589, 170] width 65 height 18
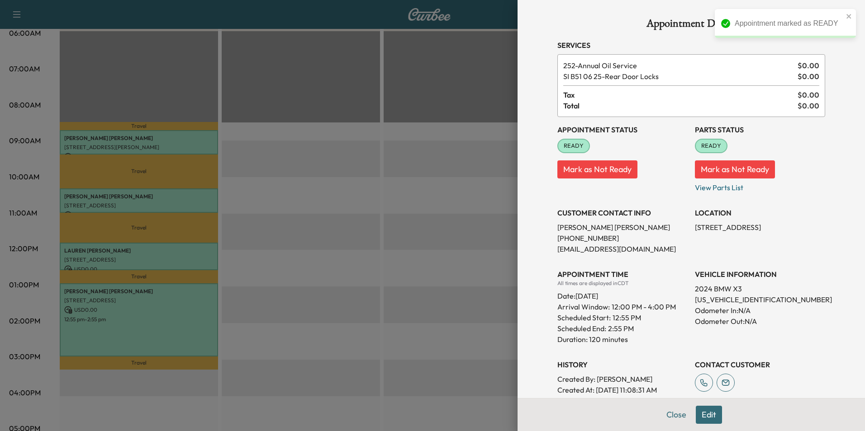
drag, startPoint x: 672, startPoint y: 417, endPoint x: 666, endPoint y: 417, distance: 6.8
click at [672, 417] on button "Close" at bounding box center [676, 415] width 32 height 18
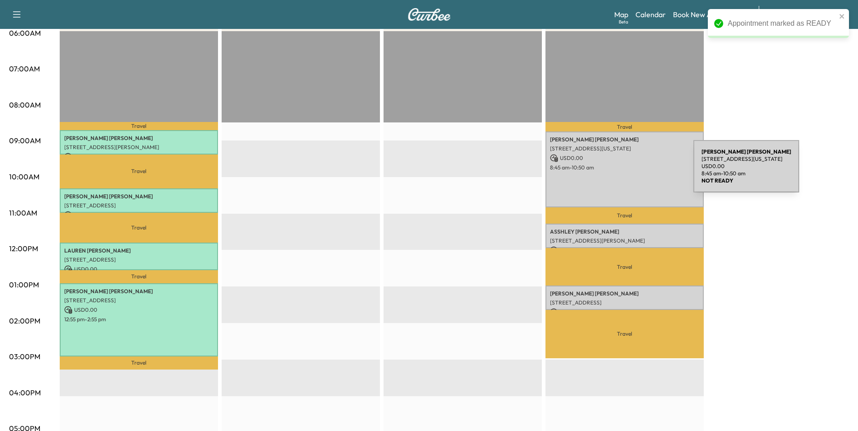
click at [625, 172] on div "[PERSON_NAME] [STREET_ADDRESS][US_STATE] USD 0.00 8:45 am - 10:50 am" at bounding box center [624, 170] width 158 height 76
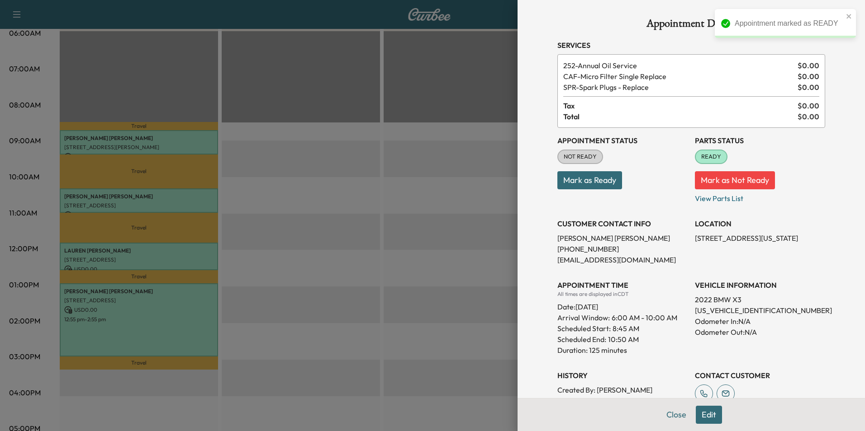
click at [588, 178] on button "Mark as Ready" at bounding box center [589, 180] width 65 height 18
click at [667, 416] on button "Close" at bounding box center [676, 415] width 32 height 18
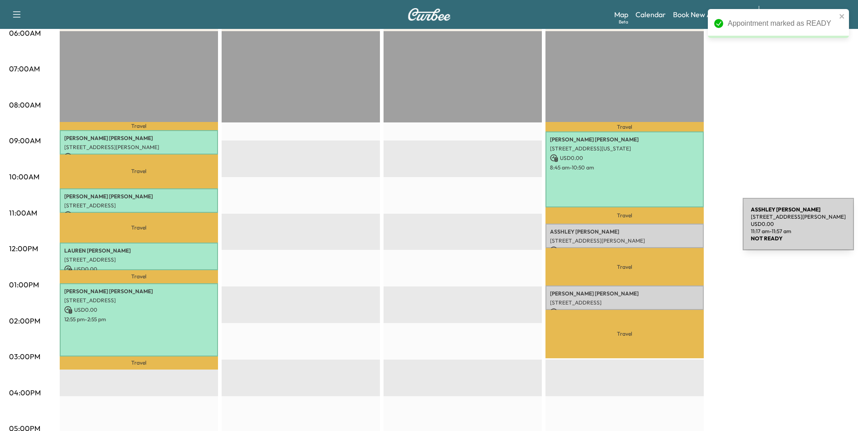
click at [675, 230] on p "[PERSON_NAME]" at bounding box center [624, 231] width 149 height 7
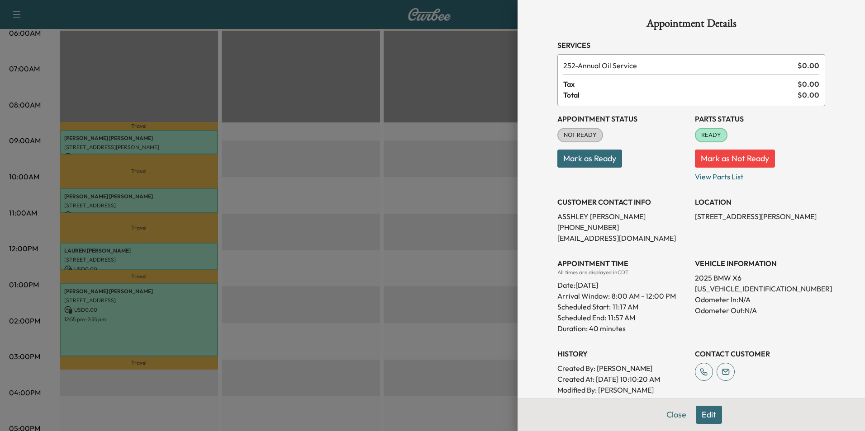
click at [596, 158] on button "Mark as Ready" at bounding box center [589, 159] width 65 height 18
click at [672, 417] on button "Close" at bounding box center [676, 415] width 32 height 18
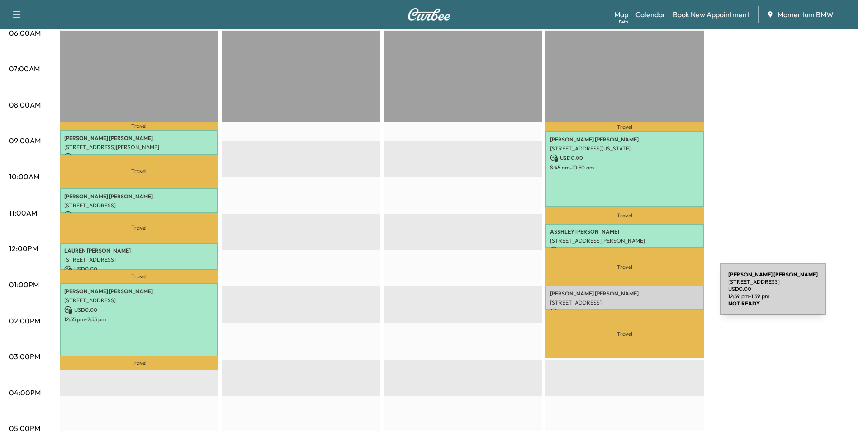
click at [652, 295] on div "[PERSON_NAME] [PERSON_NAME] [STREET_ADDRESS][PERSON_NAME] USD 0.00 12:59 pm - 1…" at bounding box center [624, 298] width 158 height 24
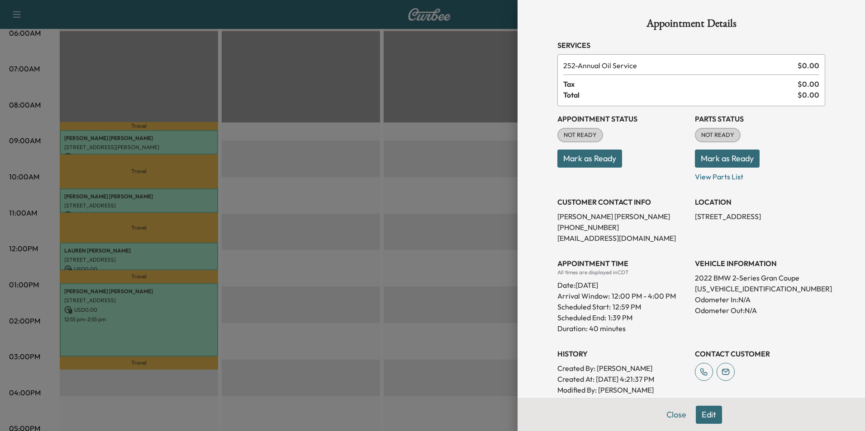
click at [600, 161] on button "Mark as Ready" at bounding box center [589, 159] width 65 height 18
click at [613, 159] on button "Mark as Not Ready" at bounding box center [597, 159] width 80 height 18
click at [671, 412] on button "Close" at bounding box center [676, 415] width 32 height 18
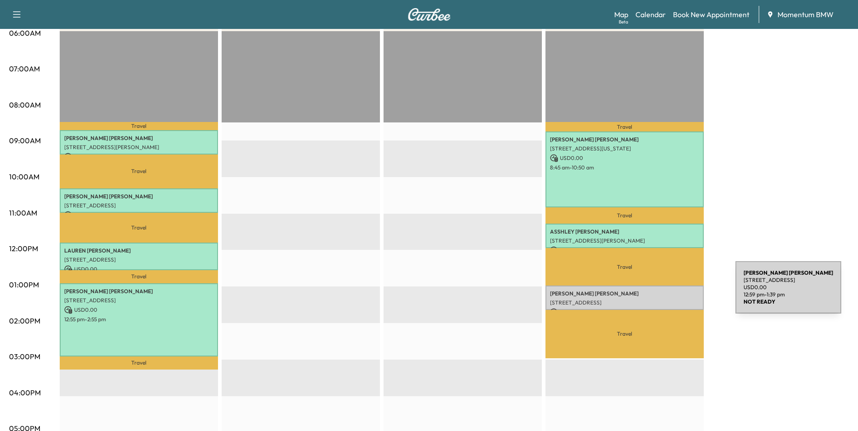
click at [668, 293] on p "[PERSON_NAME] [PERSON_NAME]" at bounding box center [624, 293] width 149 height 7
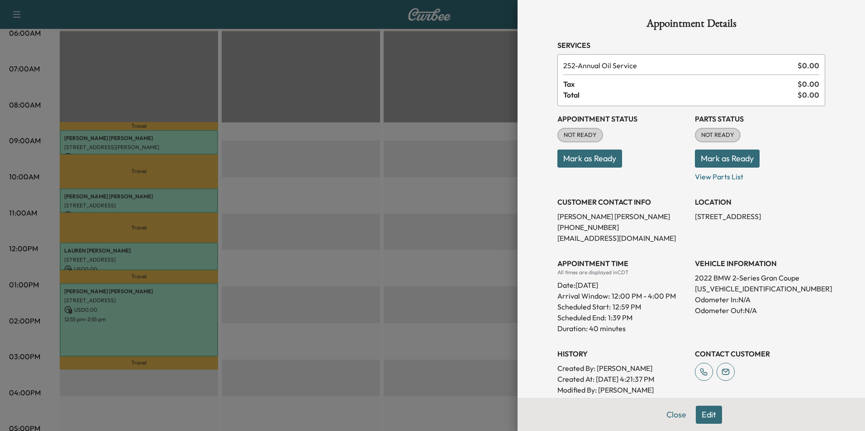
click at [603, 160] on button "Mark as Ready" at bounding box center [589, 159] width 65 height 18
click at [668, 416] on button "Close" at bounding box center [676, 415] width 32 height 18
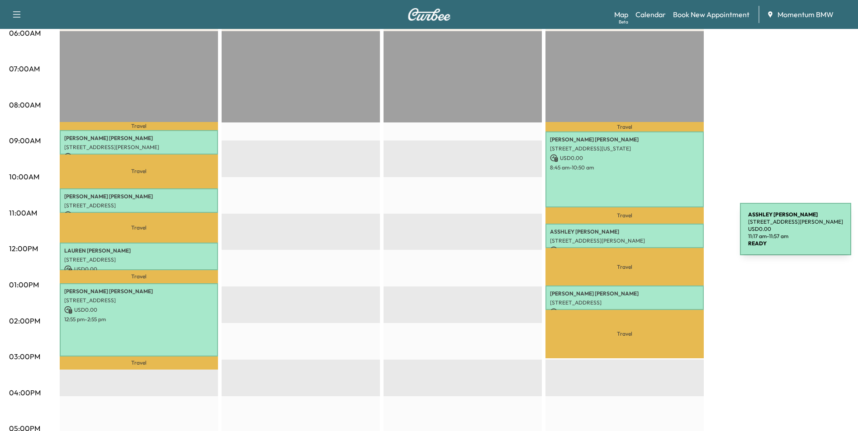
drag, startPoint x: 672, startPoint y: 235, endPoint x: 668, endPoint y: 232, distance: 4.7
click at [668, 232] on div "[PERSON_NAME] [STREET_ADDRESS][PERSON_NAME] USD 0.00 11:17 am - 11:57 am" at bounding box center [624, 236] width 158 height 24
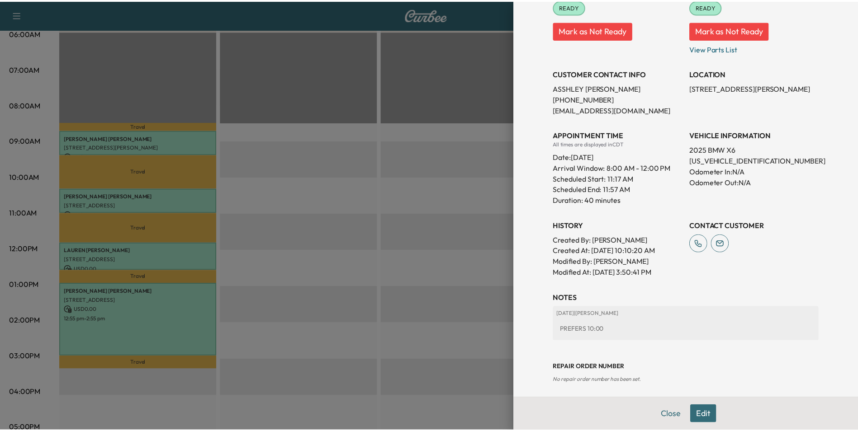
scroll to position [133, 0]
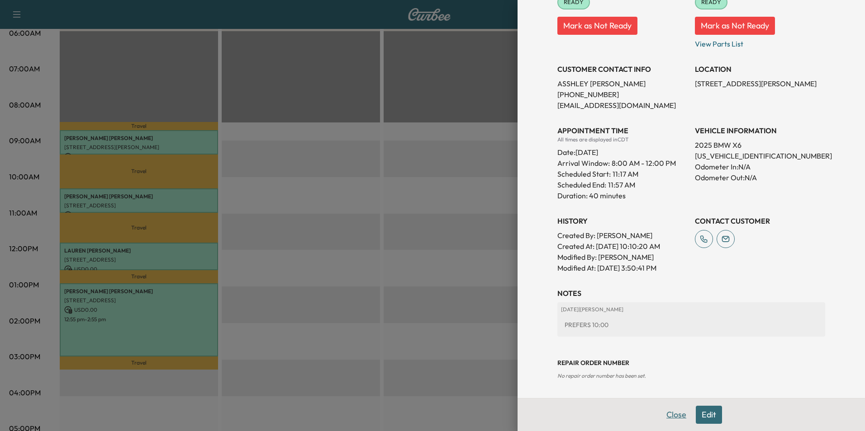
click at [668, 413] on button "Close" at bounding box center [676, 415] width 32 height 18
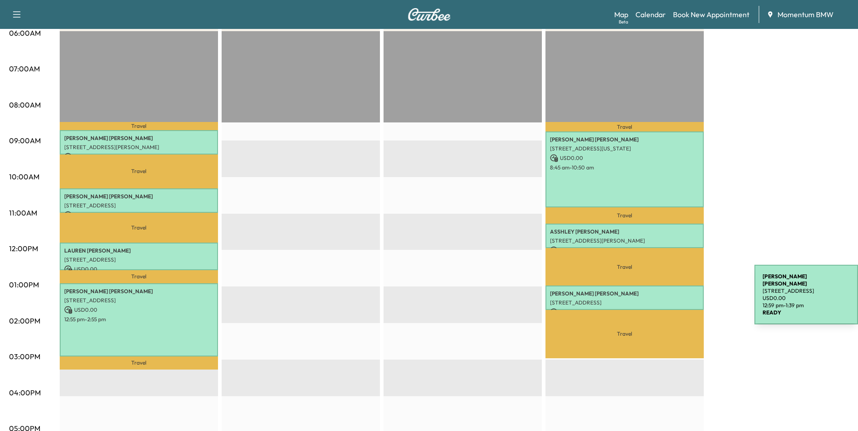
click at [687, 299] on p "[STREET_ADDRESS]" at bounding box center [624, 302] width 149 height 7
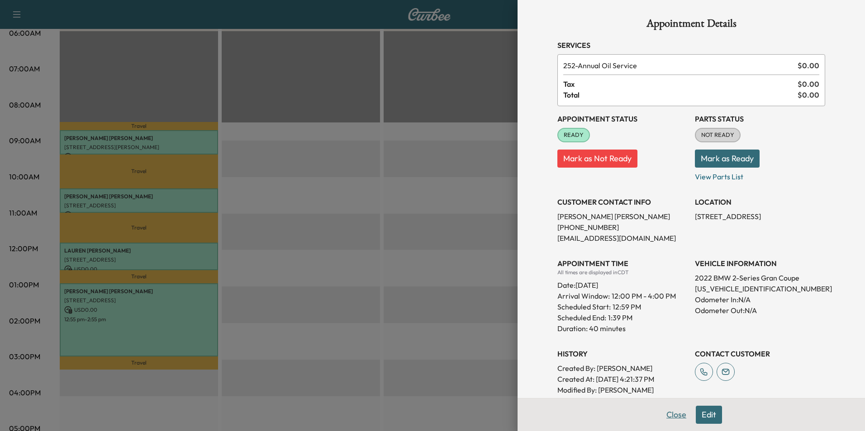
click at [670, 416] on button "Close" at bounding box center [676, 415] width 32 height 18
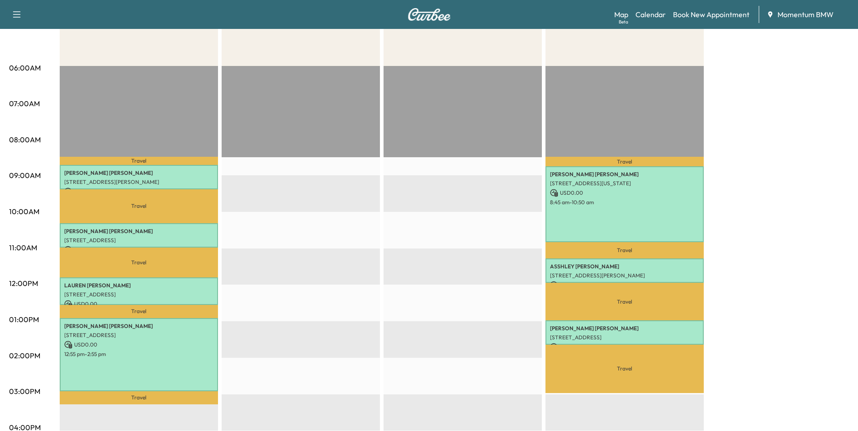
scroll to position [136, 0]
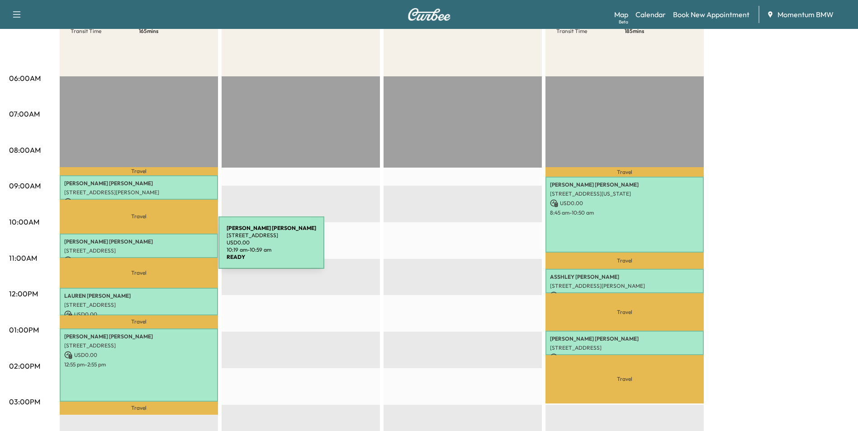
click at [151, 248] on p "[STREET_ADDRESS]" at bounding box center [138, 250] width 149 height 7
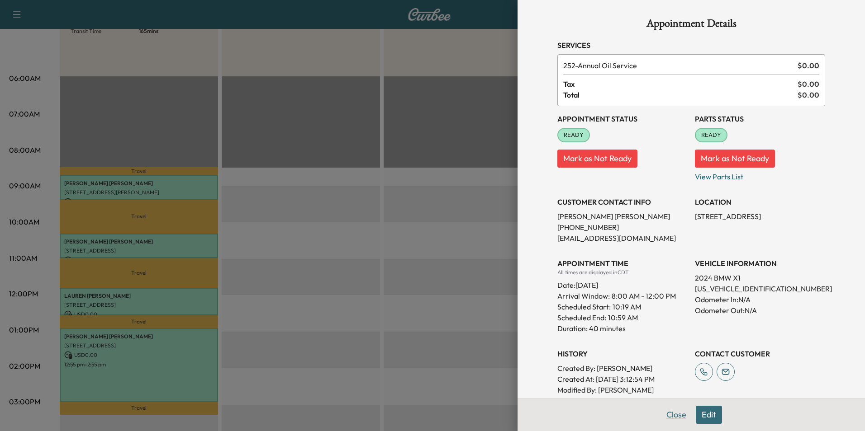
click at [668, 417] on button "Close" at bounding box center [676, 415] width 32 height 18
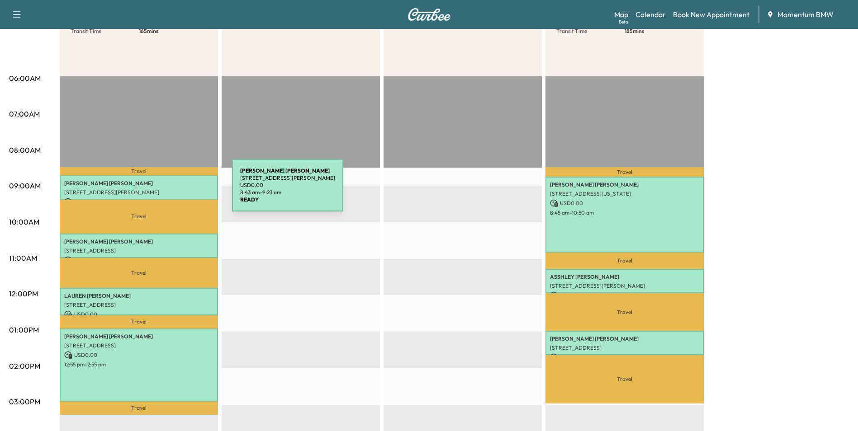
click at [164, 191] on p "[STREET_ADDRESS][PERSON_NAME]" at bounding box center [138, 192] width 149 height 7
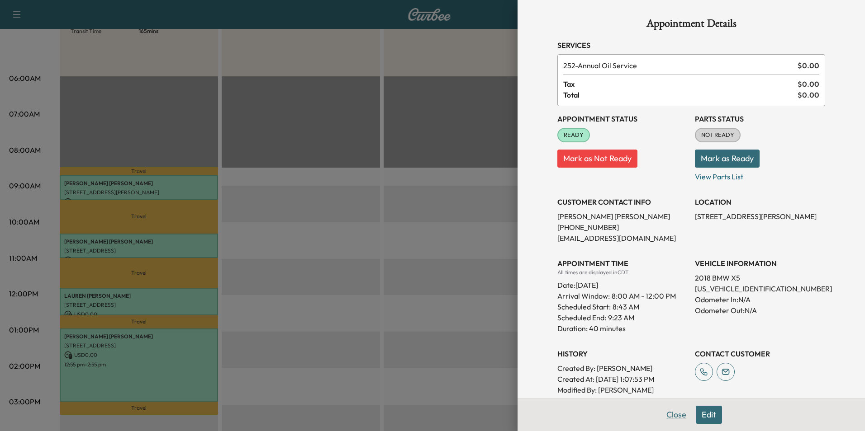
drag, startPoint x: 670, startPoint y: 418, endPoint x: 524, endPoint y: 354, distance: 159.4
click at [670, 417] on button "Close" at bounding box center [676, 415] width 32 height 18
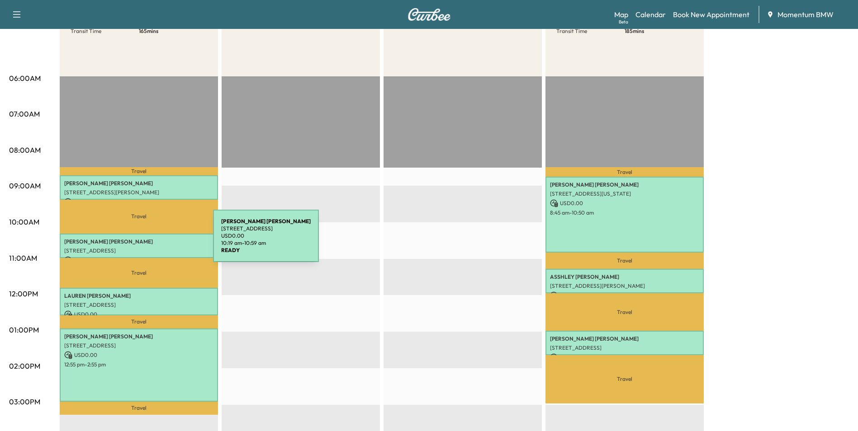
click at [145, 242] on p "[PERSON_NAME]" at bounding box center [138, 241] width 149 height 7
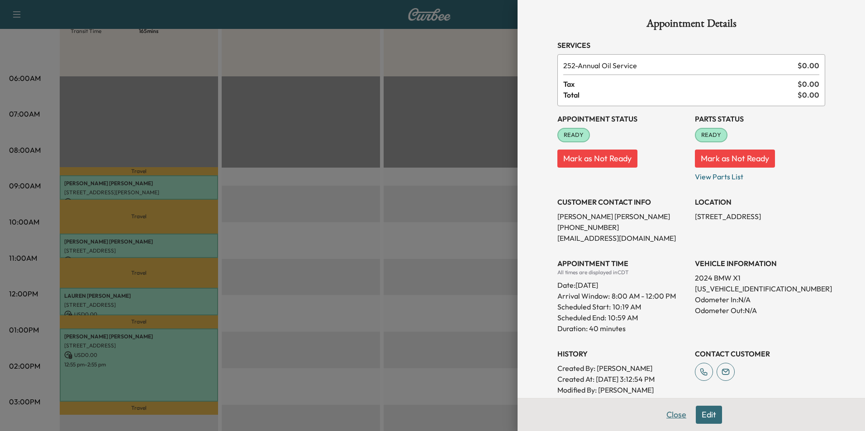
click at [672, 416] on button "Close" at bounding box center [676, 415] width 32 height 18
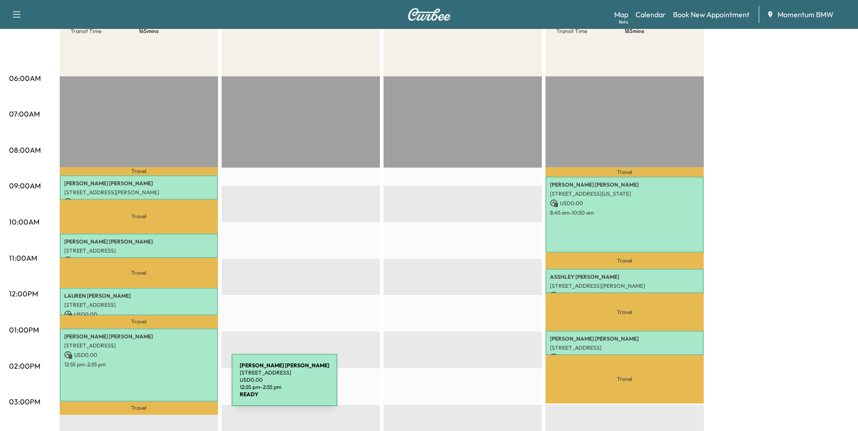
click at [164, 386] on div "[PERSON_NAME] [STREET_ADDRESS] USD 0.00 12:55 pm - 2:55 pm" at bounding box center [139, 365] width 158 height 73
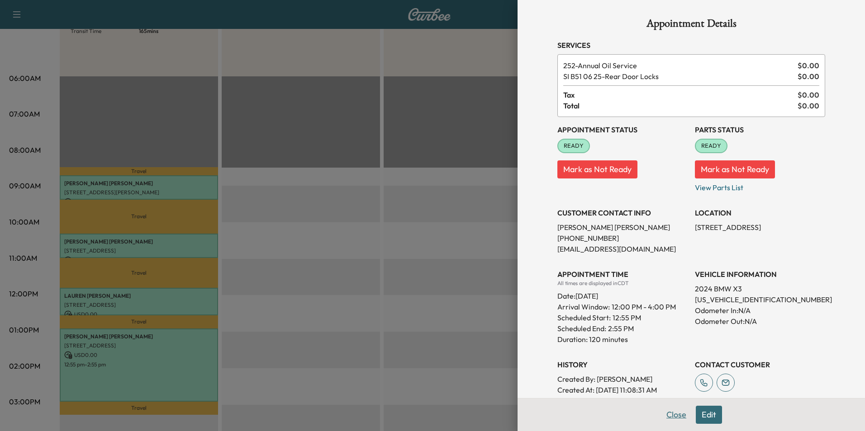
click at [669, 416] on button "Close" at bounding box center [676, 415] width 32 height 18
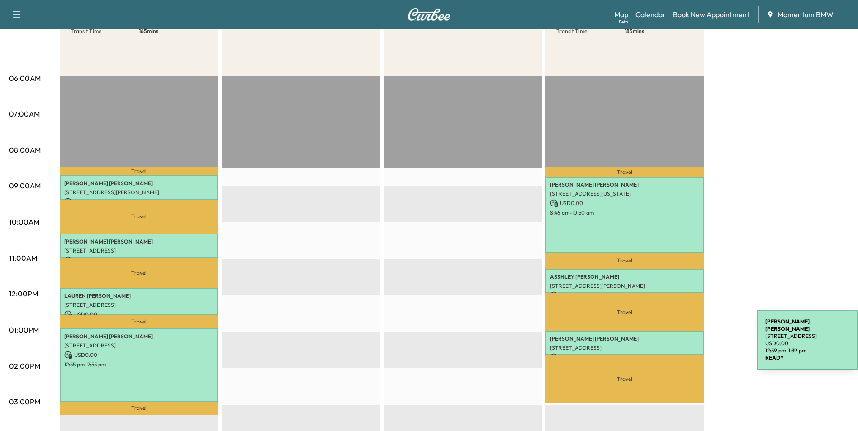
click at [689, 345] on p "[STREET_ADDRESS]" at bounding box center [624, 348] width 149 height 7
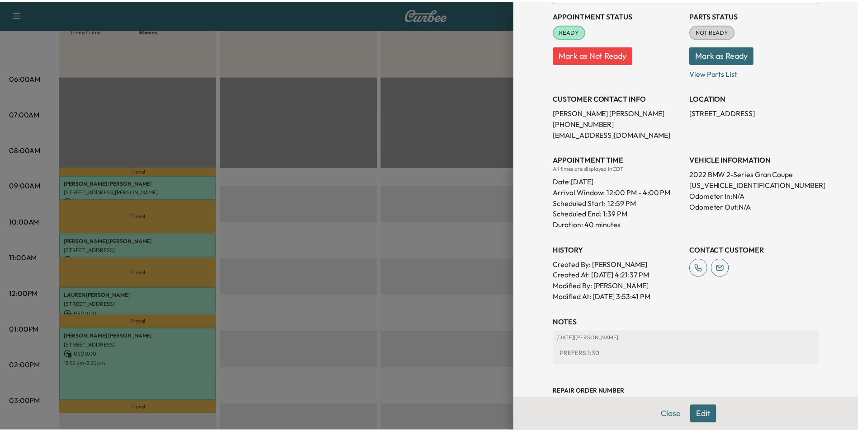
scroll to position [133, 0]
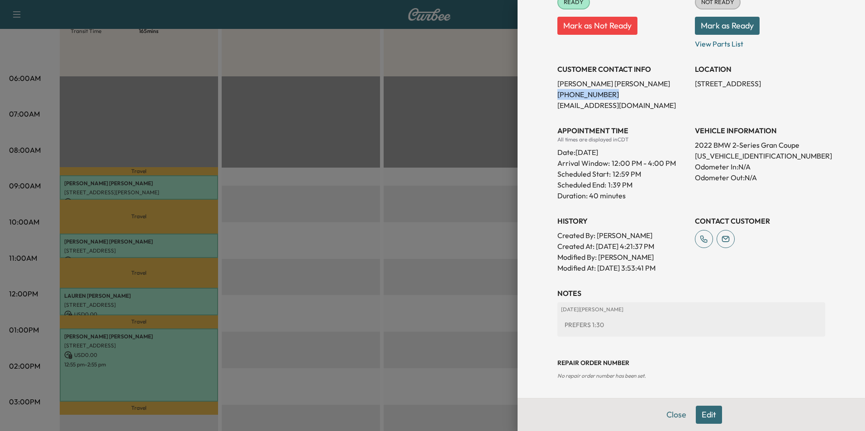
drag, startPoint x: 602, startPoint y: 93, endPoint x: 551, endPoint y: 95, distance: 51.6
click at [557, 95] on p "[PHONE_NUMBER]" at bounding box center [622, 94] width 130 height 11
drag, startPoint x: 551, startPoint y: 95, endPoint x: 582, endPoint y: 95, distance: 31.7
copy p "[PHONE_NUMBER]"
click at [670, 413] on button "Close" at bounding box center [676, 415] width 32 height 18
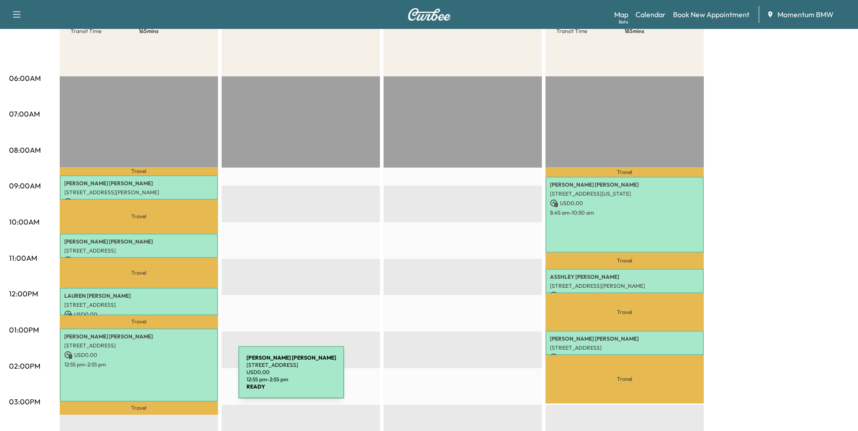
click at [170, 378] on div "[PERSON_NAME] [STREET_ADDRESS] USD 0.00 12:55 pm - 2:55 pm" at bounding box center [139, 365] width 158 height 73
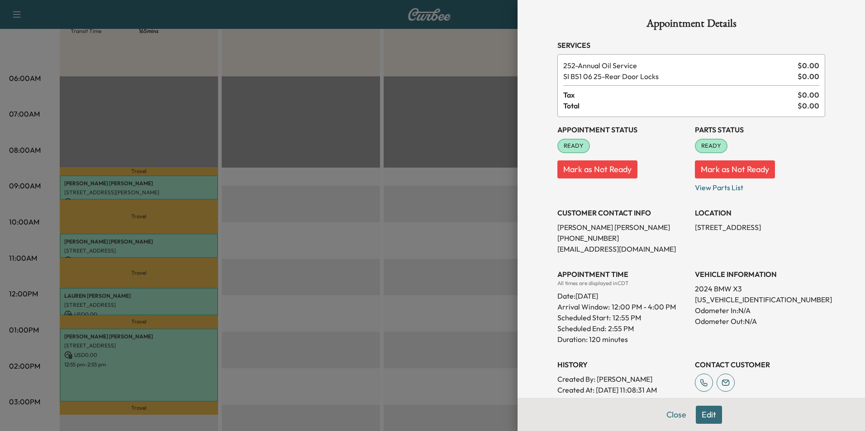
click at [667, 416] on button "Close" at bounding box center [676, 415] width 32 height 18
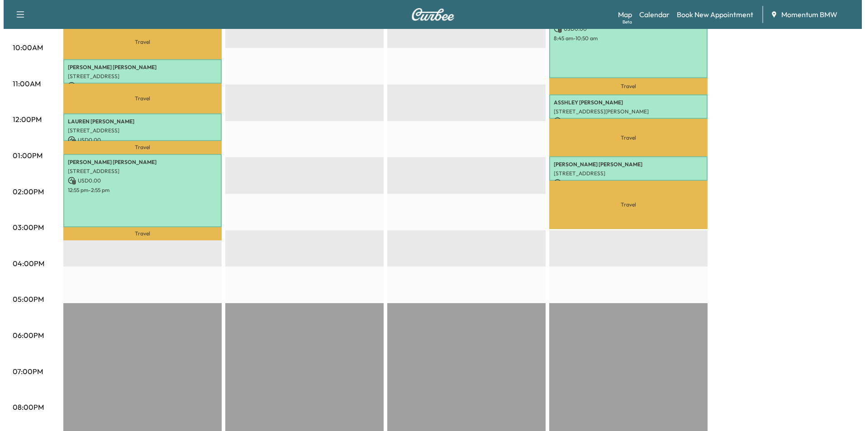
scroll to position [226, 0]
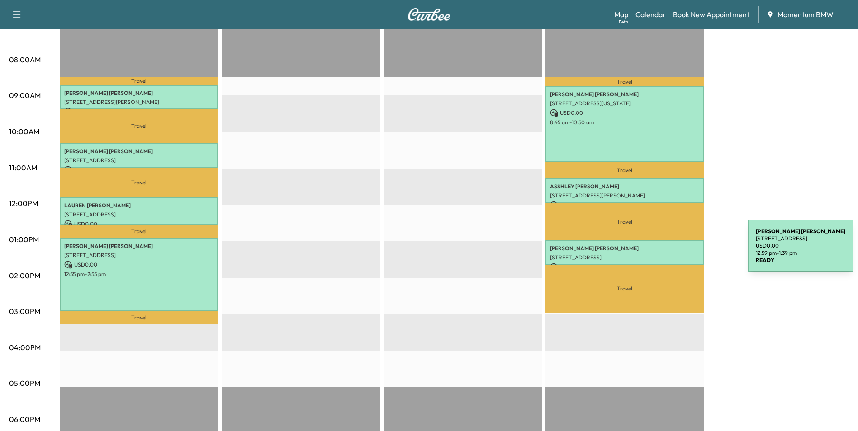
click at [680, 254] on p "[STREET_ADDRESS]" at bounding box center [624, 257] width 149 height 7
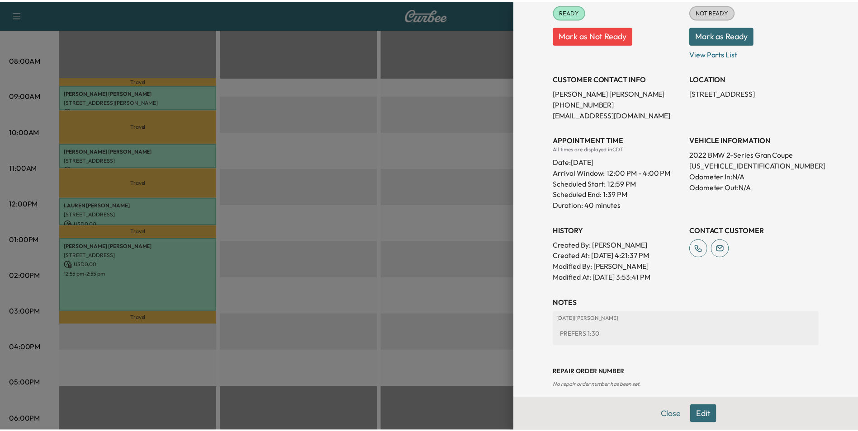
scroll to position [133, 0]
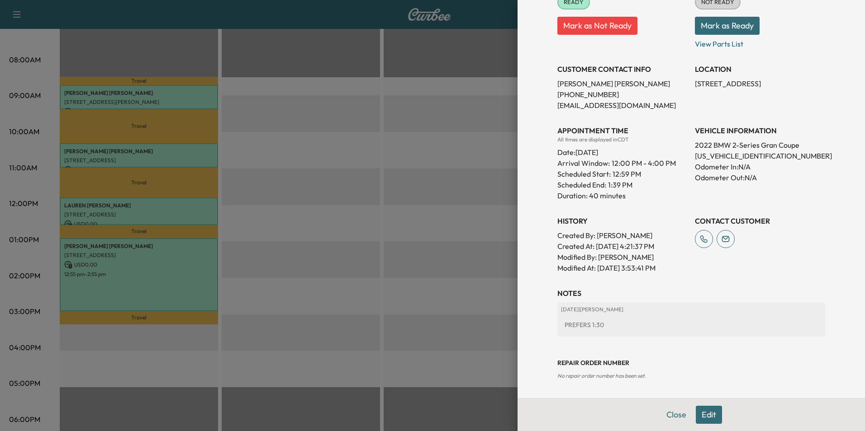
click at [664, 413] on button "Close" at bounding box center [676, 415] width 32 height 18
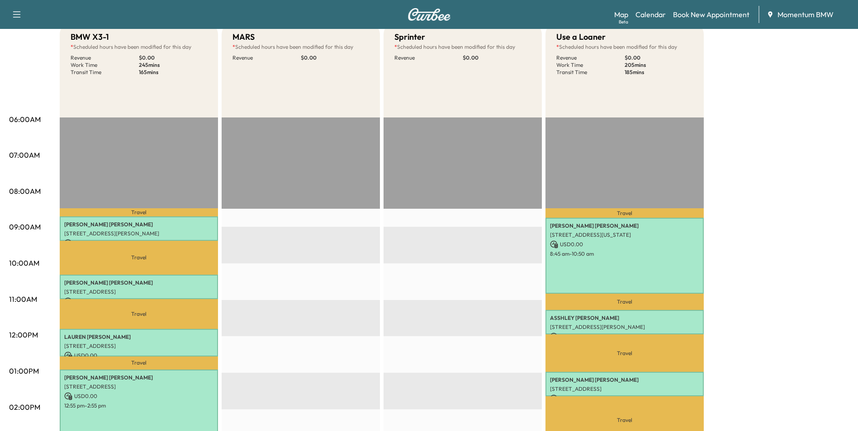
scroll to position [90, 0]
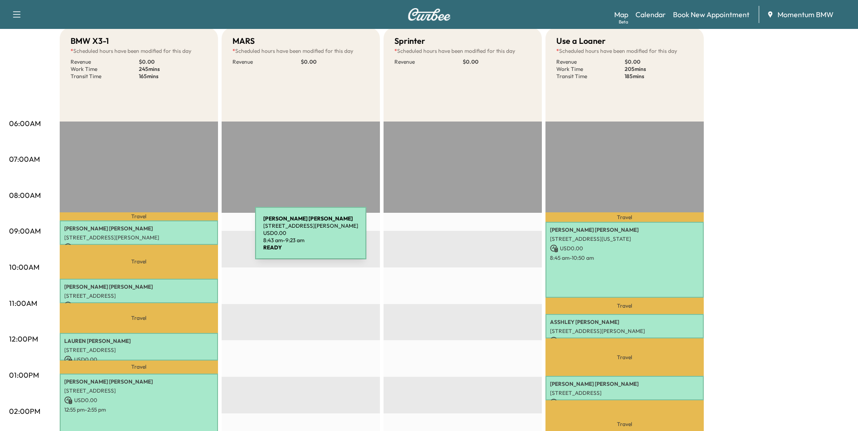
click at [187, 239] on p "[STREET_ADDRESS][PERSON_NAME]" at bounding box center [138, 237] width 149 height 7
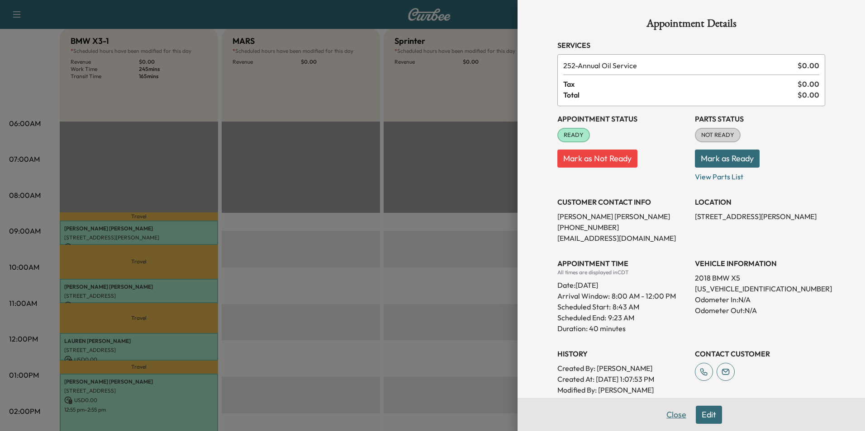
click at [666, 417] on button "Close" at bounding box center [676, 415] width 32 height 18
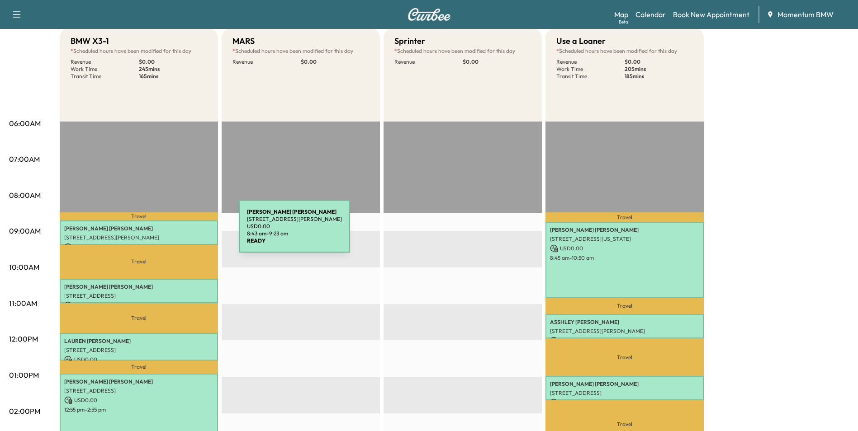
click at [171, 232] on div "[PERSON_NAME] [STREET_ADDRESS][PERSON_NAME] USD 0.00 8:43 am - 9:23 am" at bounding box center [139, 233] width 158 height 24
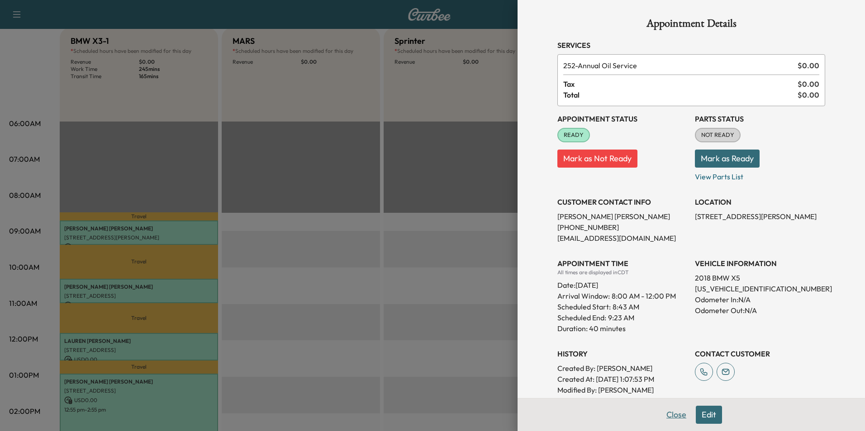
click at [669, 414] on button "Close" at bounding box center [676, 415] width 32 height 18
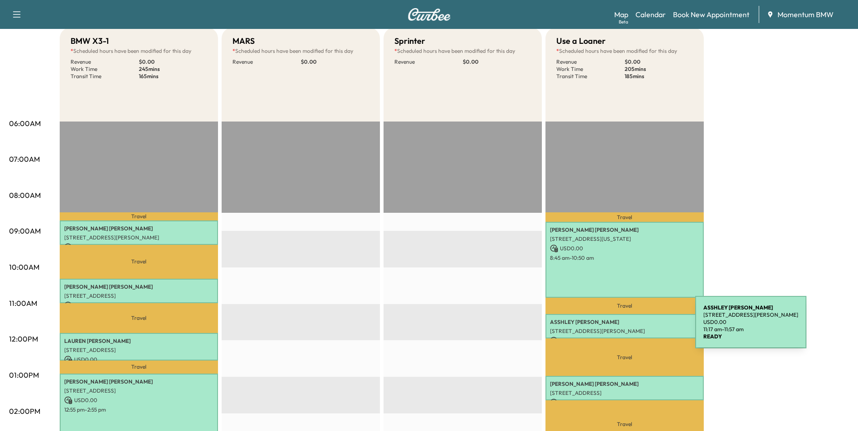
click at [627, 328] on p "[STREET_ADDRESS][PERSON_NAME]" at bounding box center [624, 331] width 149 height 7
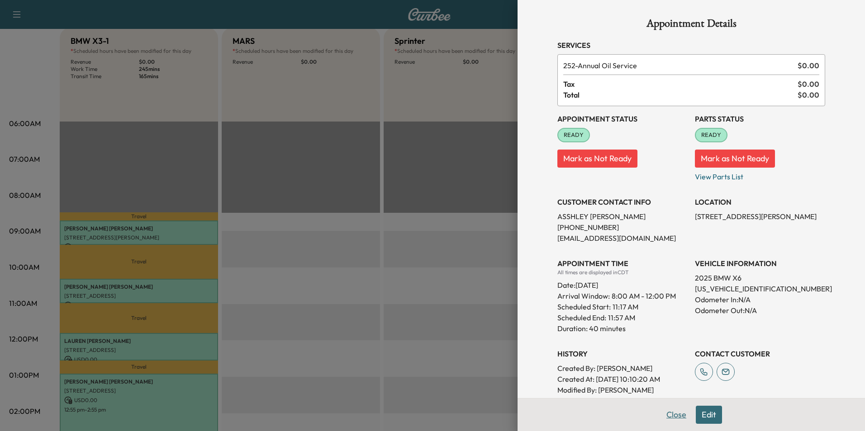
click at [661, 410] on button "Close" at bounding box center [676, 415] width 32 height 18
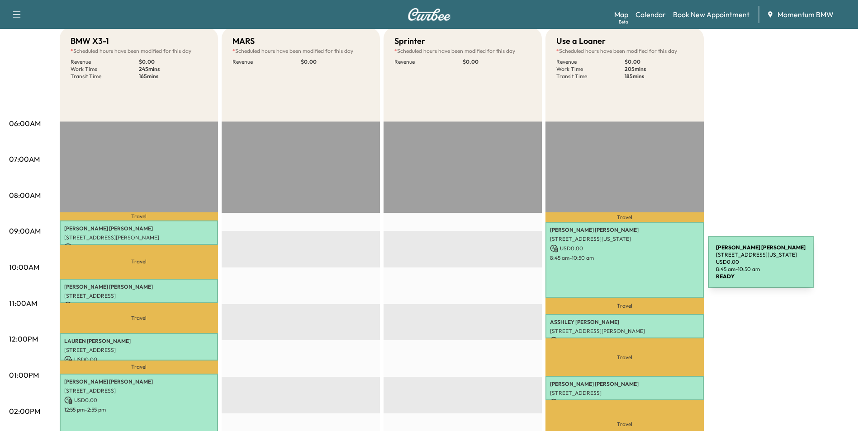
click at [640, 267] on div "[PERSON_NAME] [STREET_ADDRESS][US_STATE] USD 0.00 8:45 am - 10:50 am" at bounding box center [624, 260] width 158 height 76
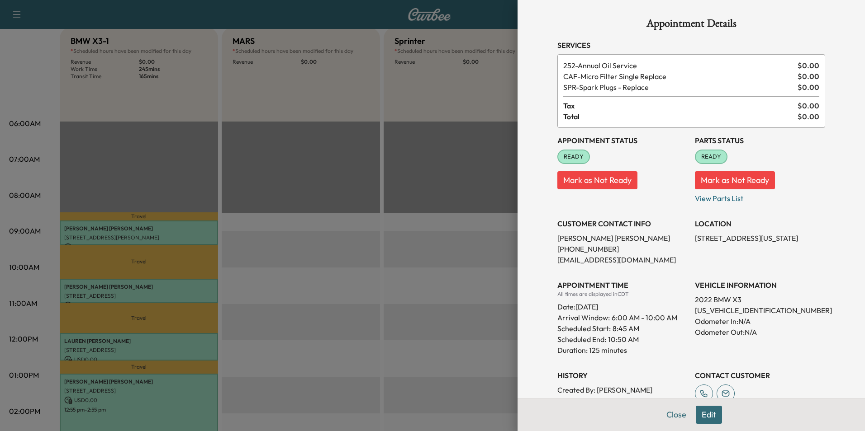
click at [668, 413] on button "Close" at bounding box center [676, 415] width 32 height 18
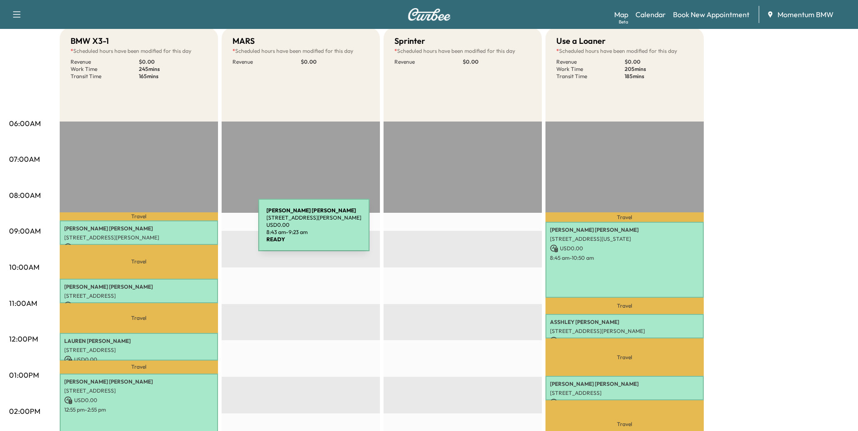
click at [190, 231] on p "[PERSON_NAME]" at bounding box center [138, 228] width 149 height 7
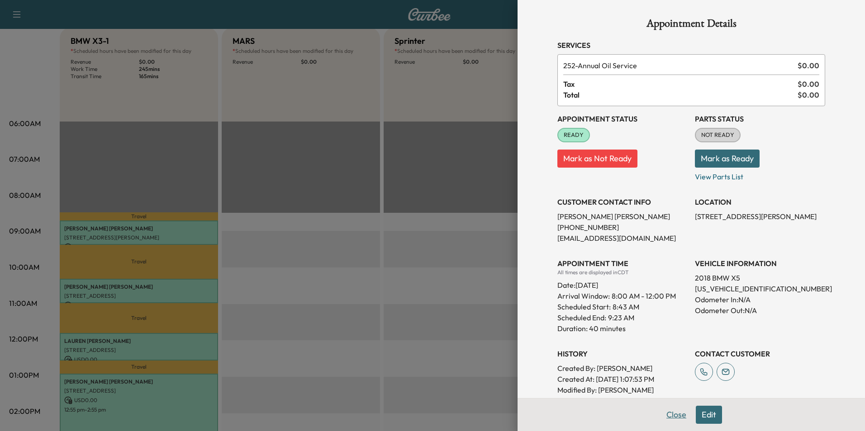
click at [668, 417] on button "Close" at bounding box center [676, 415] width 32 height 18
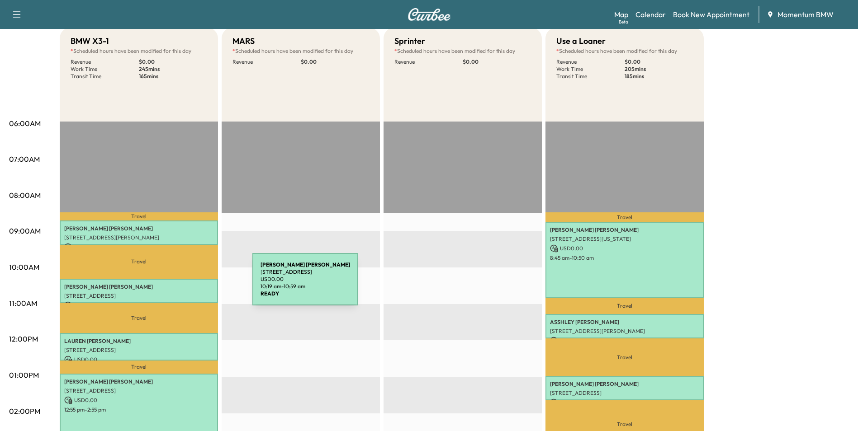
click at [185, 285] on p "[PERSON_NAME]" at bounding box center [138, 287] width 149 height 7
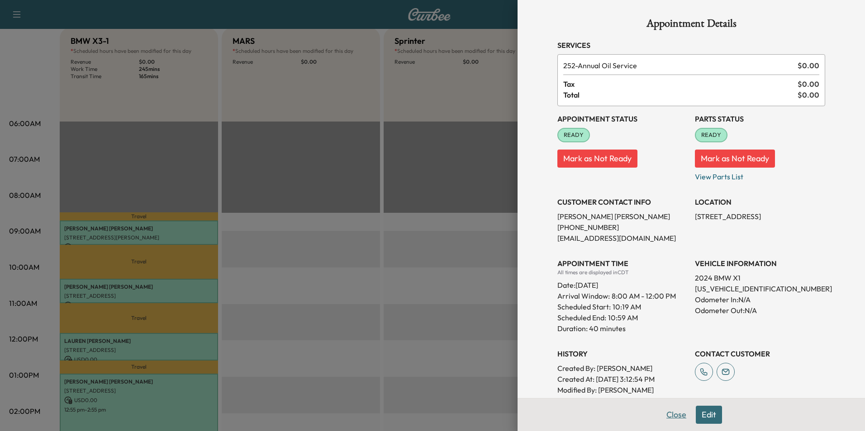
click at [667, 417] on button "Close" at bounding box center [676, 415] width 32 height 18
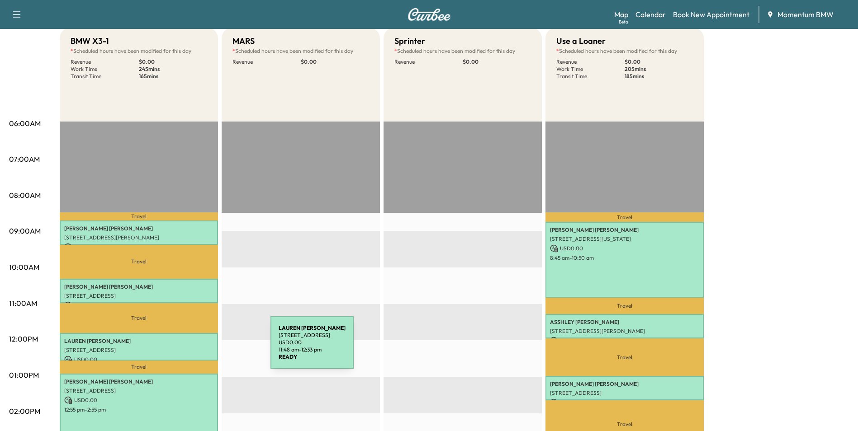
click at [204, 347] on p "[STREET_ADDRESS]" at bounding box center [138, 350] width 149 height 7
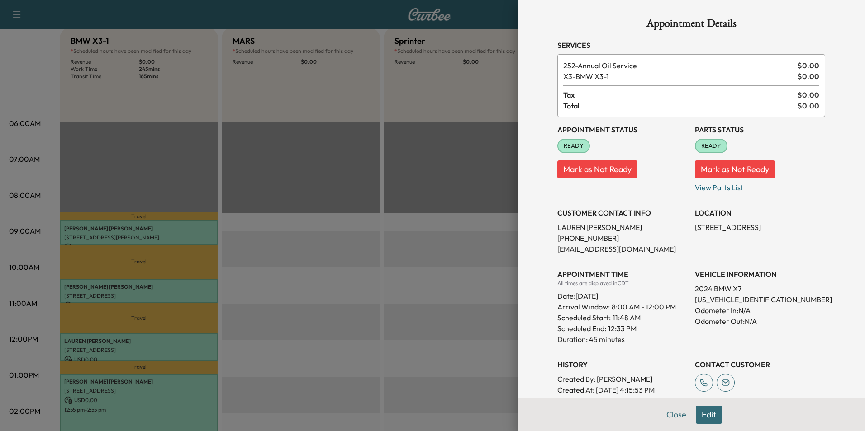
click at [670, 412] on button "Close" at bounding box center [676, 415] width 32 height 18
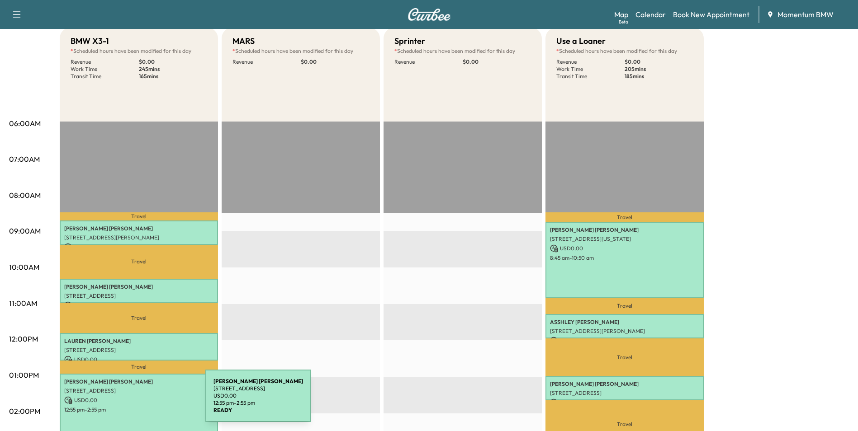
click at [137, 402] on p "USD 0.00" at bounding box center [138, 401] width 149 height 8
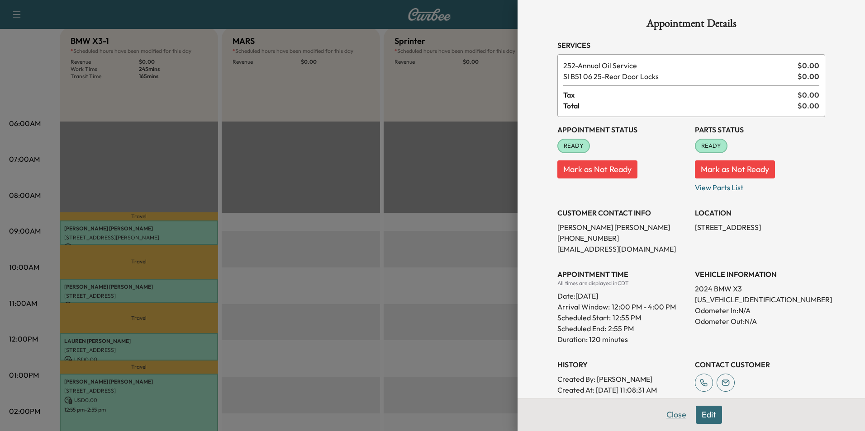
click at [662, 412] on button "Close" at bounding box center [676, 415] width 32 height 18
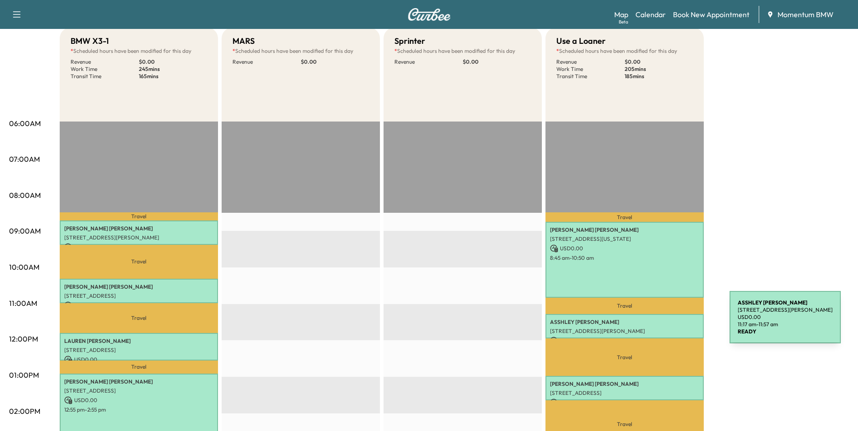
click at [662, 323] on p "[PERSON_NAME]" at bounding box center [624, 322] width 149 height 7
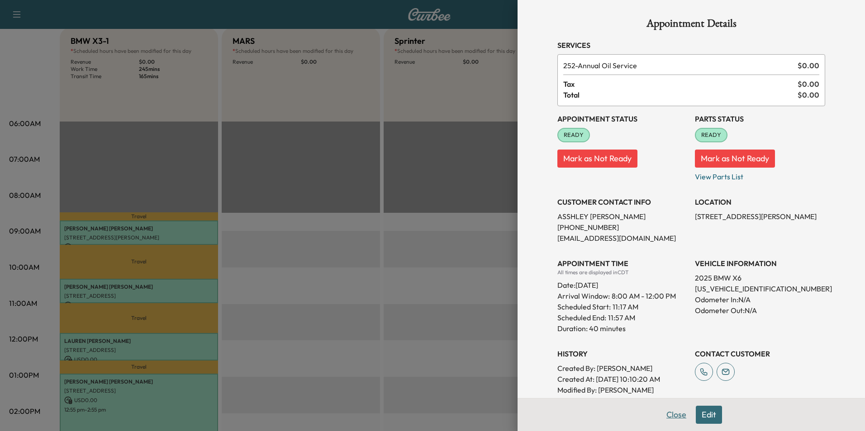
click at [673, 416] on button "Close" at bounding box center [676, 415] width 32 height 18
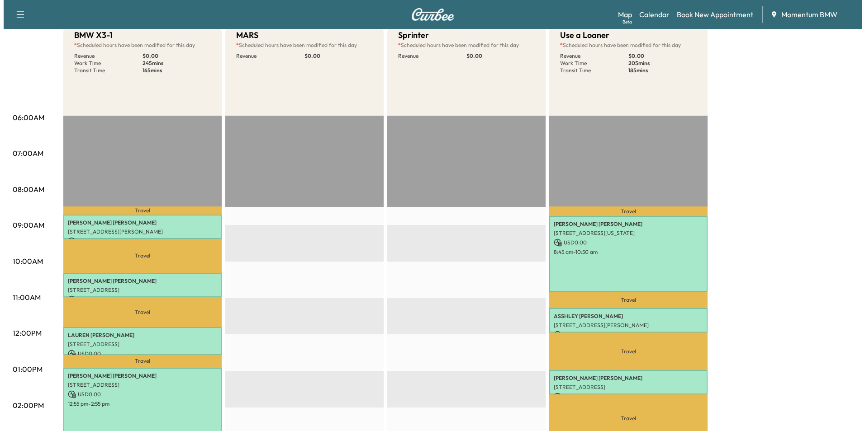
scroll to position [136, 0]
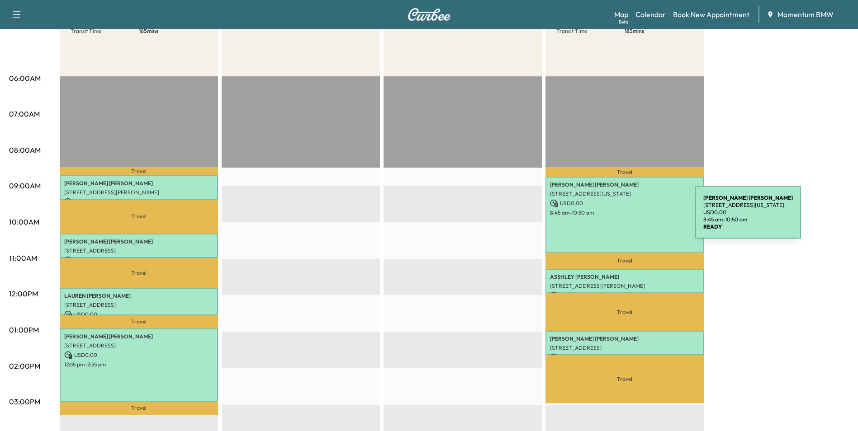
click at [627, 219] on div "[PERSON_NAME] [STREET_ADDRESS][US_STATE] USD 0.00 8:45 am - 10:50 am" at bounding box center [624, 215] width 158 height 76
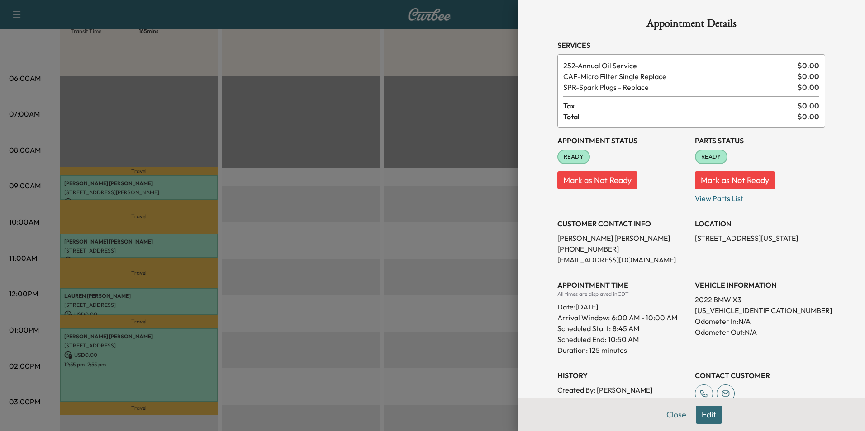
click at [668, 409] on button "Close" at bounding box center [676, 415] width 32 height 18
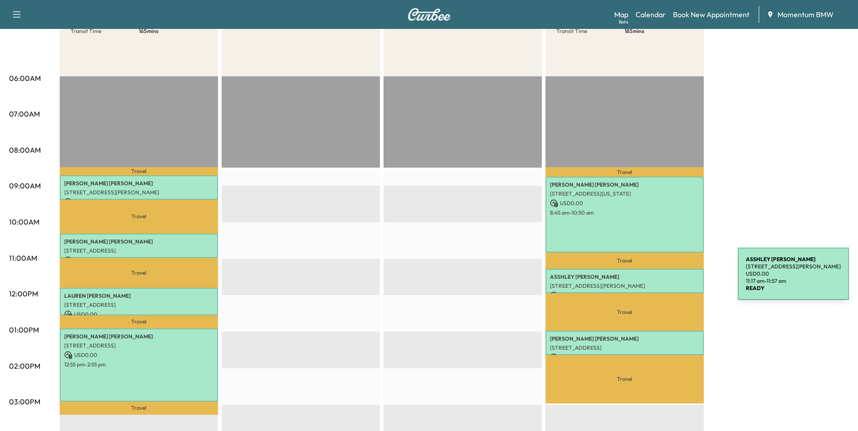
click at [670, 279] on div "[PERSON_NAME] [STREET_ADDRESS][PERSON_NAME] USD 0.00 11:17 am - 11:57 am" at bounding box center [624, 281] width 158 height 24
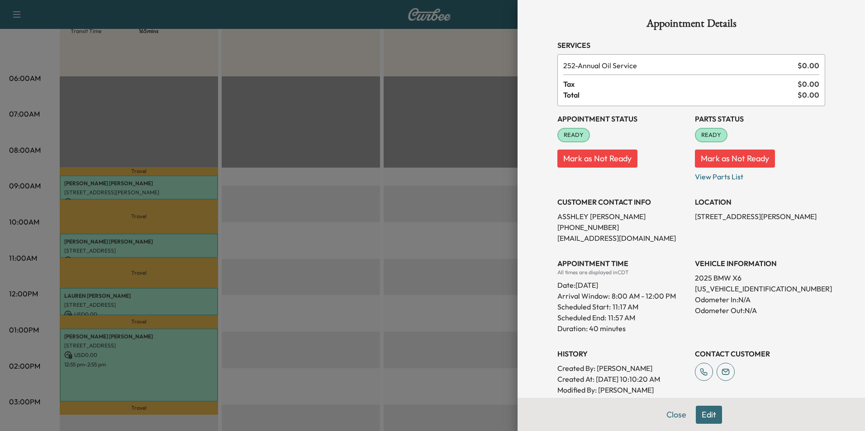
click at [666, 413] on button "Close" at bounding box center [676, 415] width 32 height 18
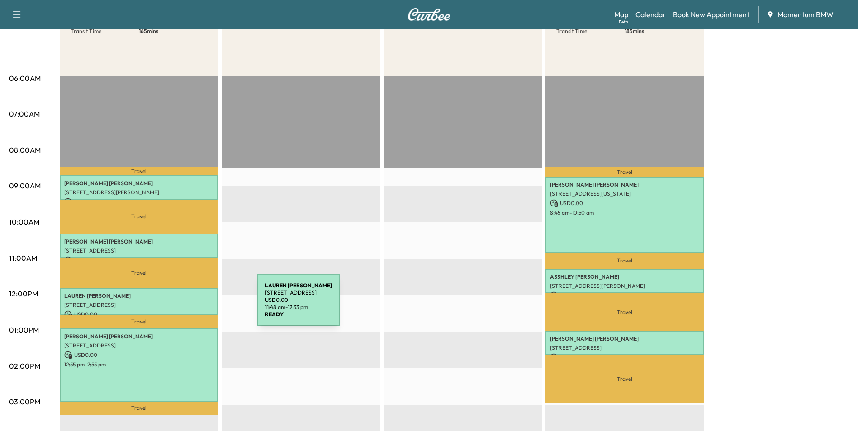
click at [189, 306] on p "[STREET_ADDRESS]" at bounding box center [138, 305] width 149 height 7
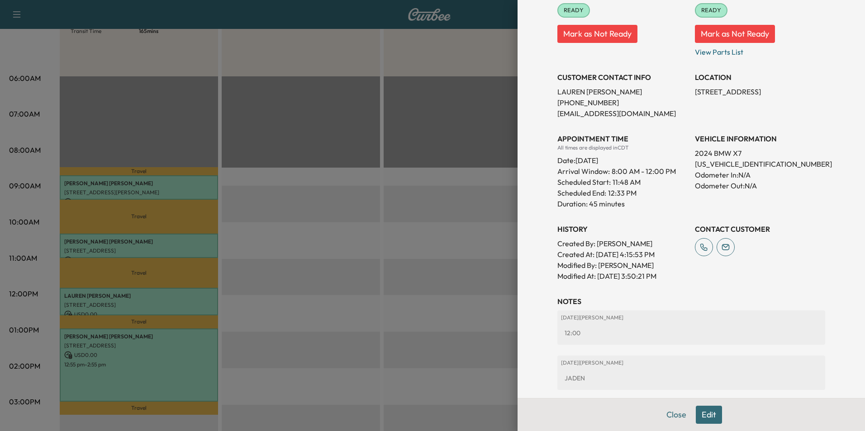
click at [669, 416] on button "Close" at bounding box center [676, 415] width 32 height 18
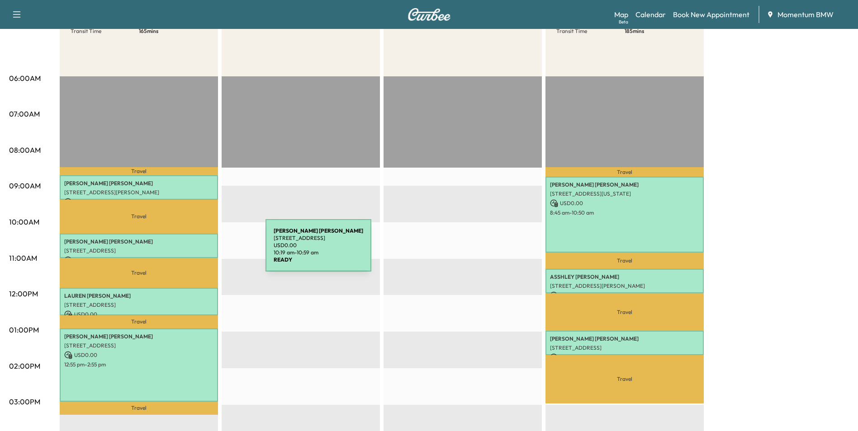
click at [197, 251] on p "[STREET_ADDRESS]" at bounding box center [138, 250] width 149 height 7
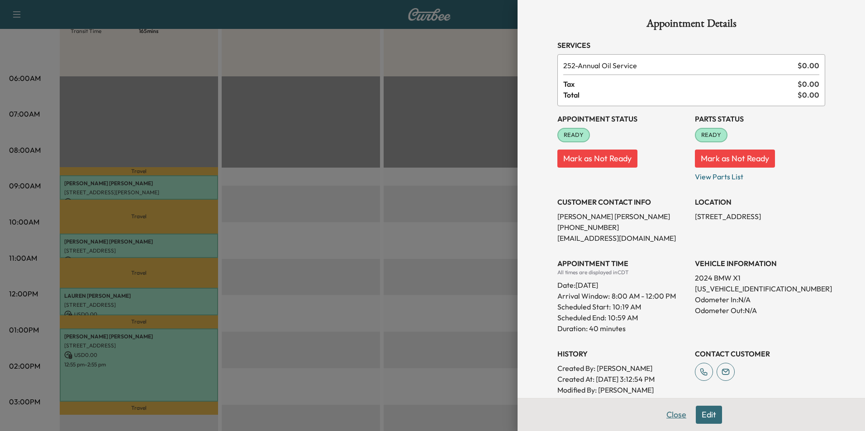
click at [665, 413] on button "Close" at bounding box center [676, 415] width 32 height 18
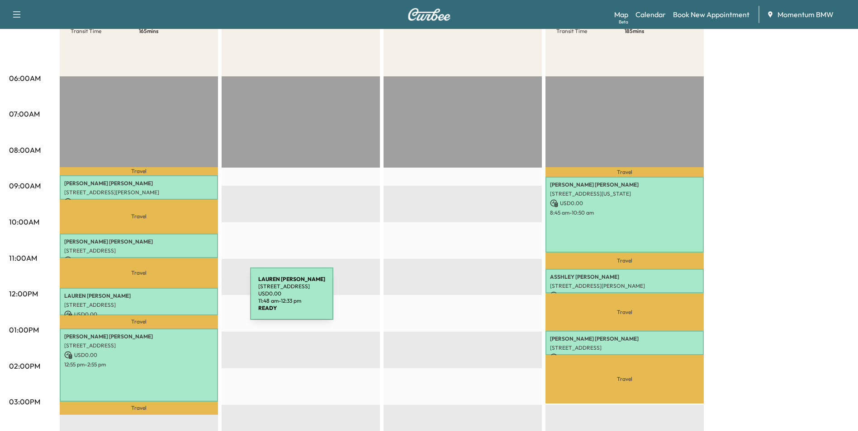
click at [183, 302] on p "[STREET_ADDRESS]" at bounding box center [138, 305] width 149 height 7
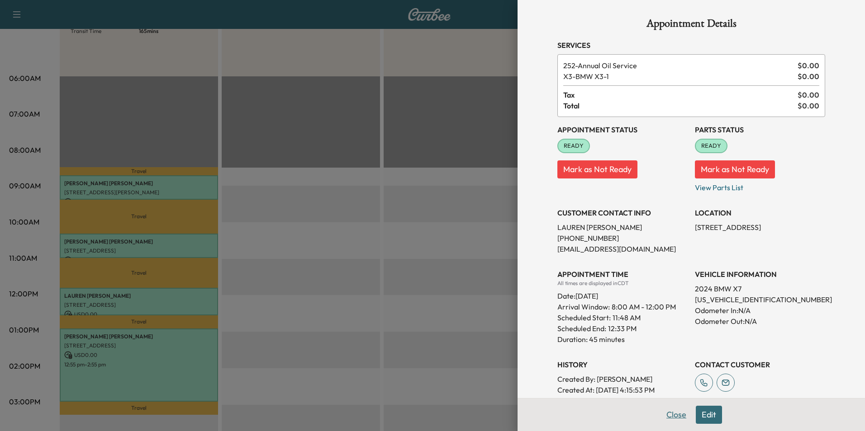
click at [665, 415] on button "Close" at bounding box center [676, 415] width 32 height 18
